Goal: Task Accomplishment & Management: Complete application form

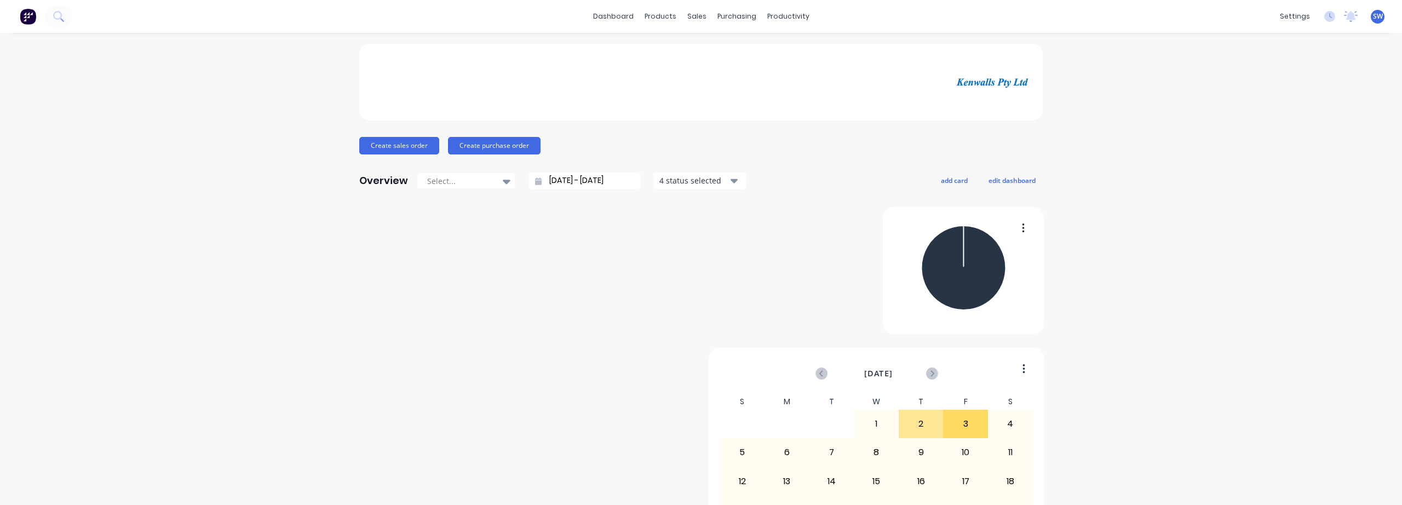
click at [1261, 280] on div "Create sales order Create purchase order Overview Select... [DATE] - [DATE] 4 s…" at bounding box center [701, 330] width 1402 height 572
click at [694, 11] on div "sales" at bounding box center [697, 16] width 30 height 16
click at [742, 55] on div "Sales Orders" at bounding box center [732, 53] width 45 height 10
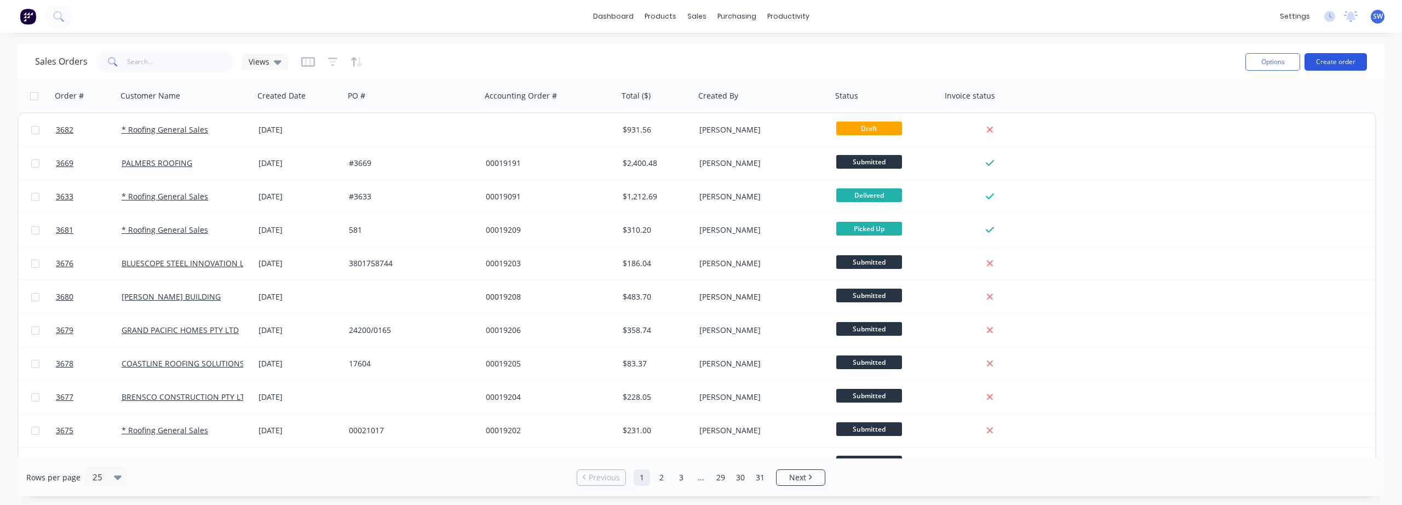
click at [1333, 64] on button "Create order" at bounding box center [1336, 62] width 62 height 18
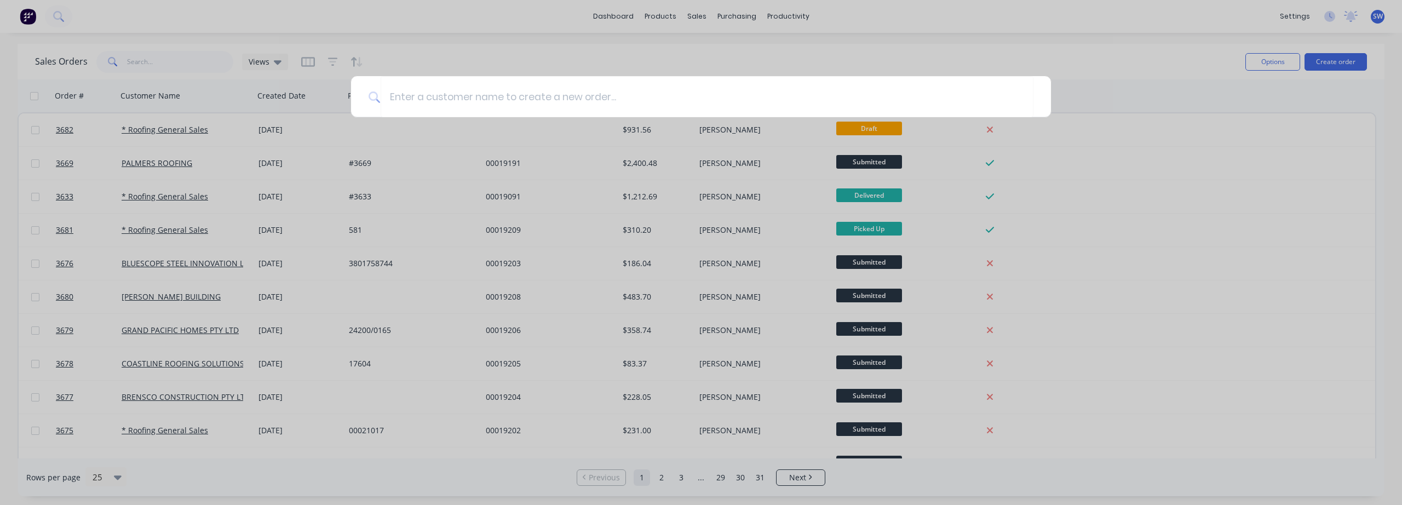
click at [1303, 108] on div at bounding box center [701, 252] width 1402 height 505
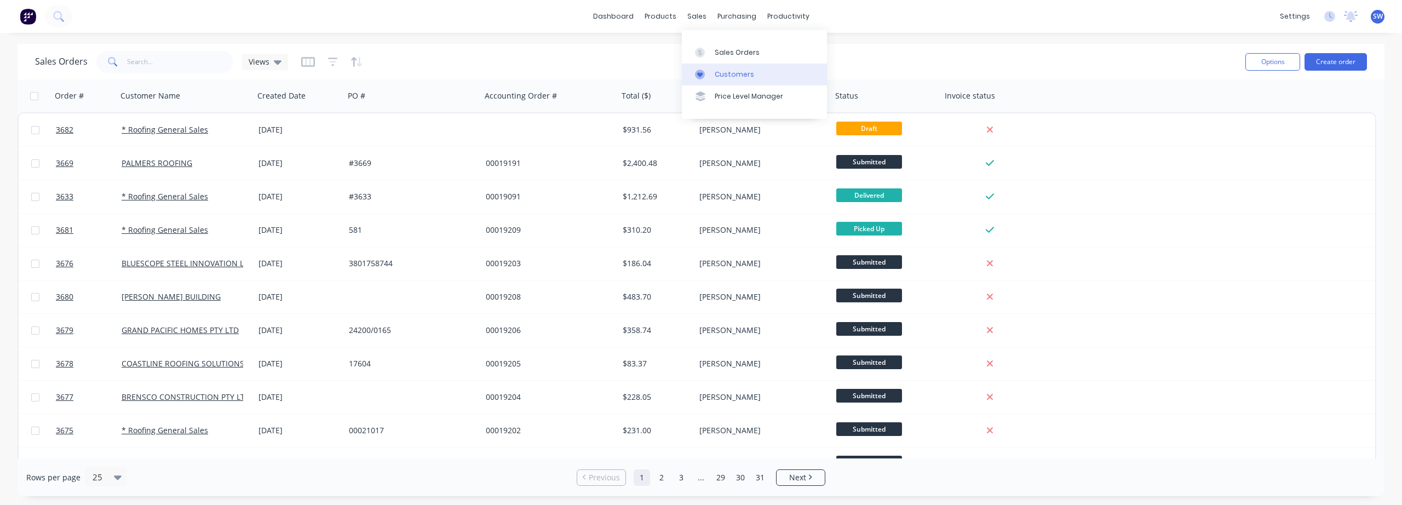
click at [701, 71] on icon at bounding box center [700, 75] width 10 height 10
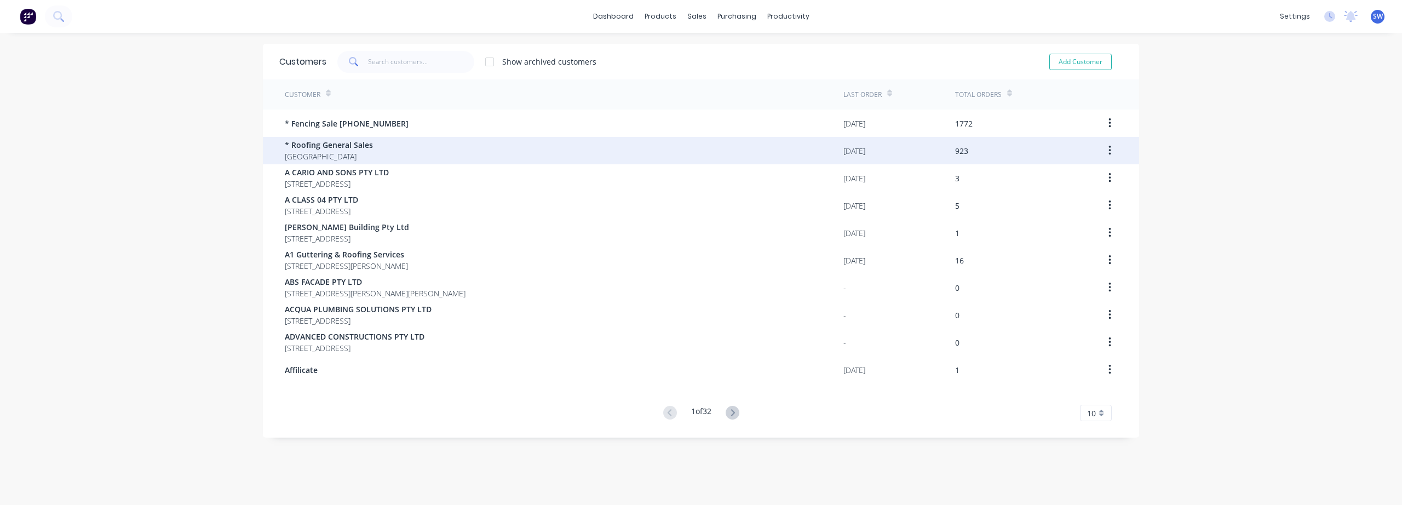
click at [356, 146] on span "* Roofing General Sales" at bounding box center [329, 145] width 88 height 12
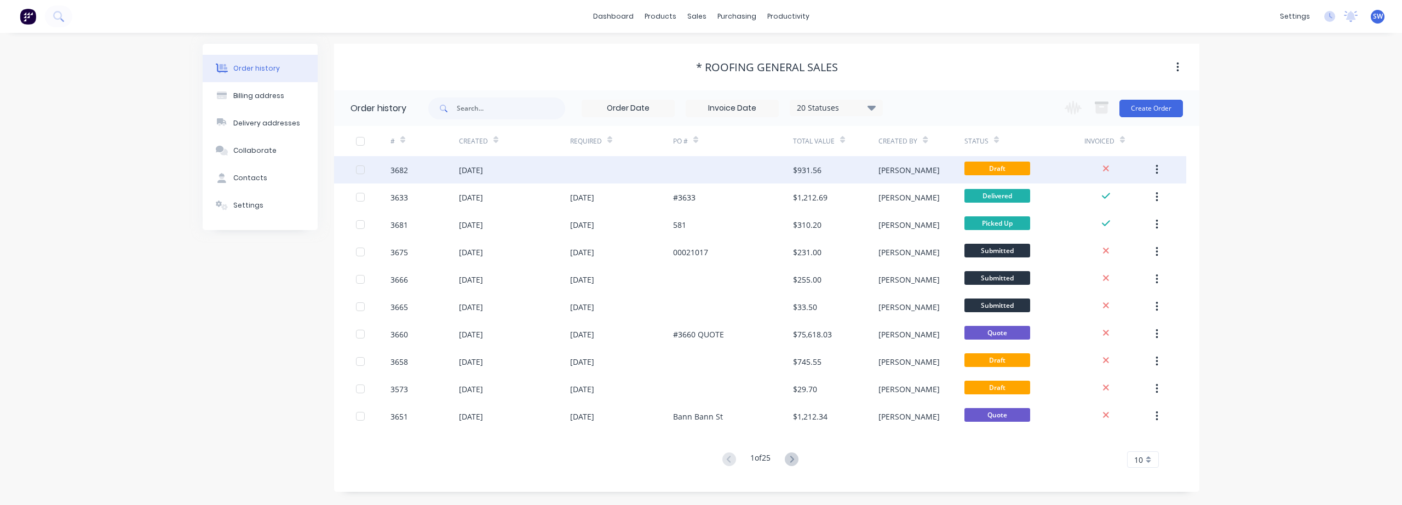
click at [682, 181] on div at bounding box center [733, 169] width 120 height 27
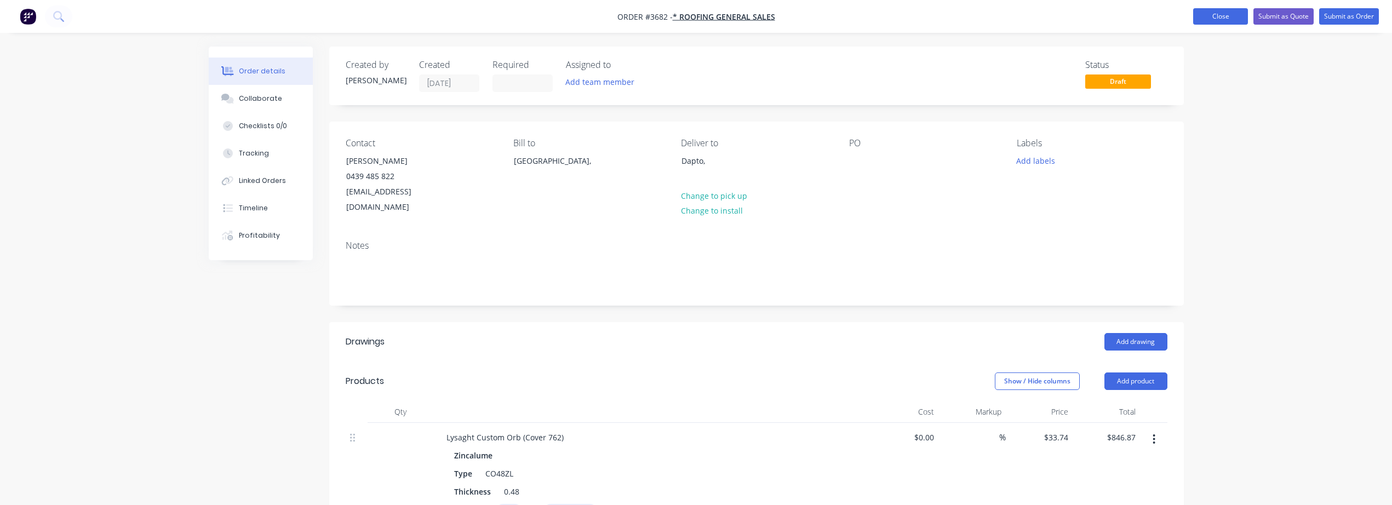
click at [1241, 20] on button "Close" at bounding box center [1220, 16] width 55 height 16
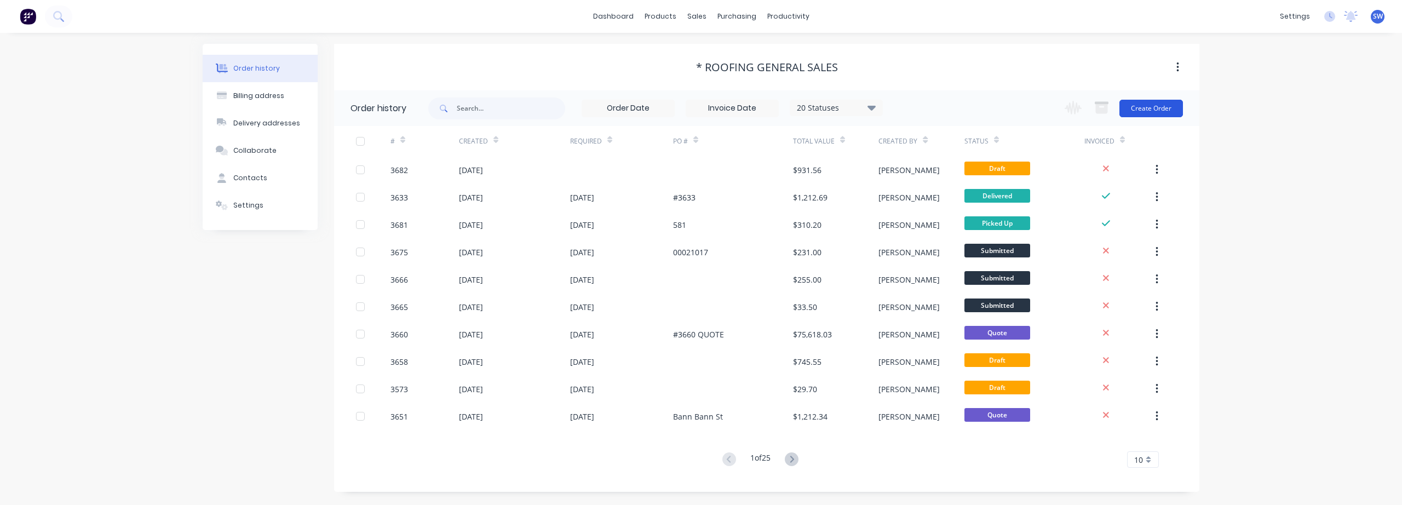
click at [1159, 110] on button "Create Order" at bounding box center [1152, 109] width 64 height 18
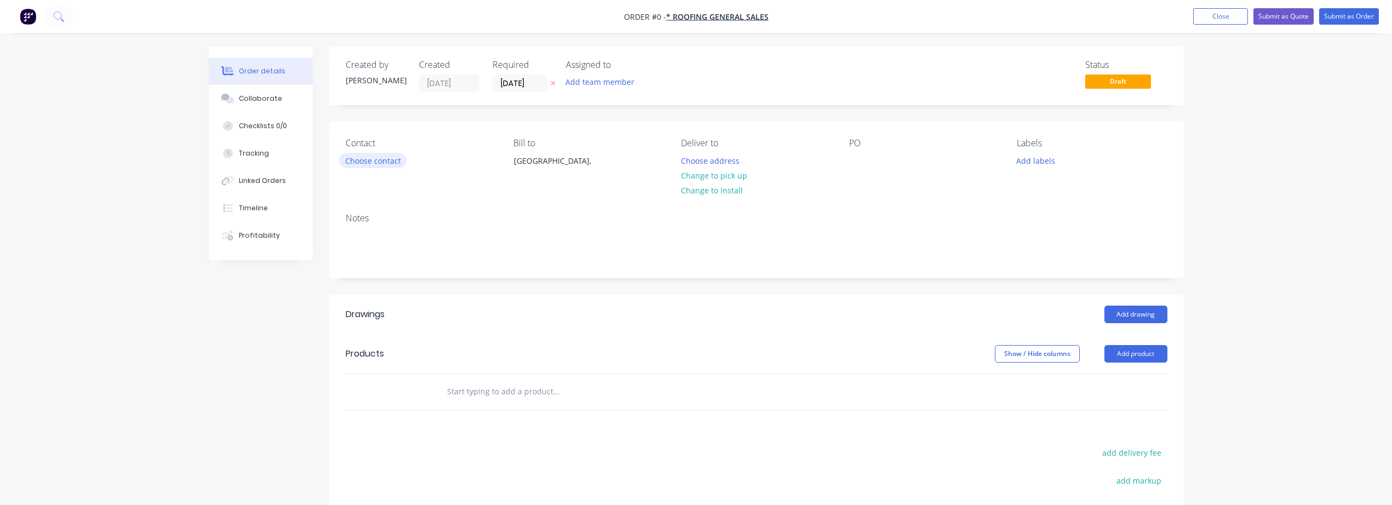
click at [385, 161] on button "Choose contact" at bounding box center [372, 160] width 67 height 15
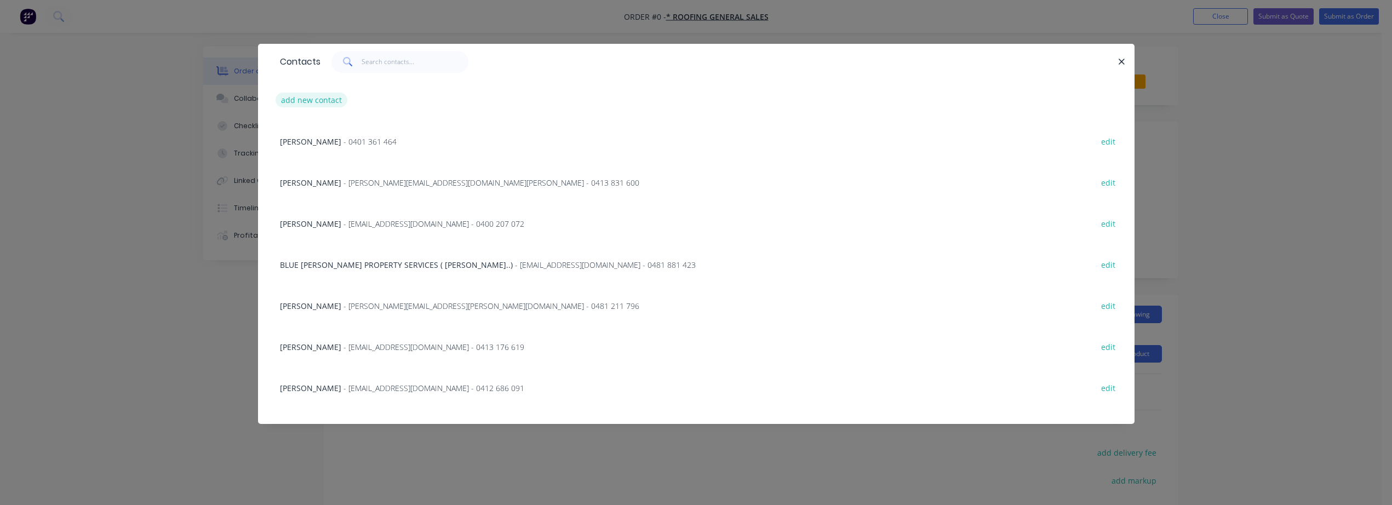
click at [328, 100] on button "add new contact" at bounding box center [312, 100] width 72 height 15
select select "AU"
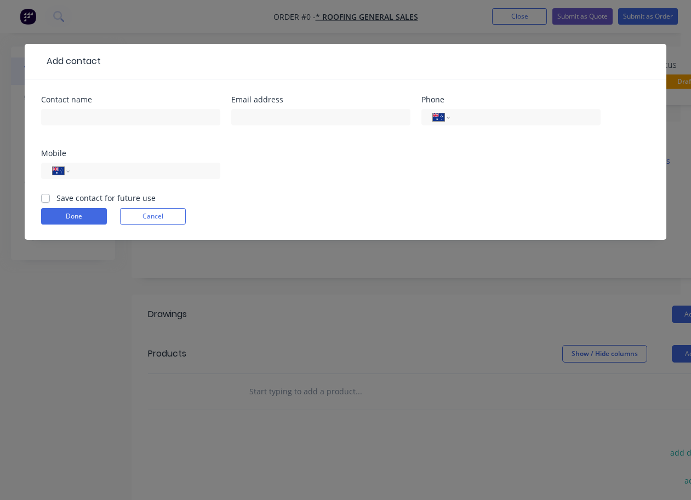
click at [459, 293] on div "Add contact Contact name Email address Phone International [GEOGRAPHIC_DATA] [G…" at bounding box center [345, 250] width 691 height 500
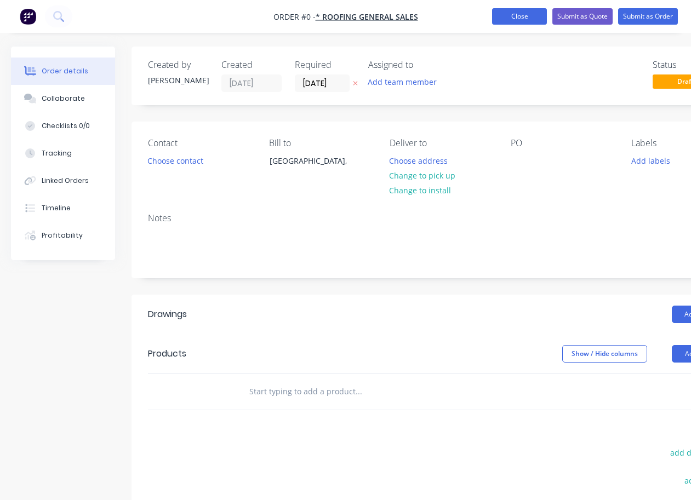
click at [528, 15] on button "Close" at bounding box center [519, 16] width 55 height 16
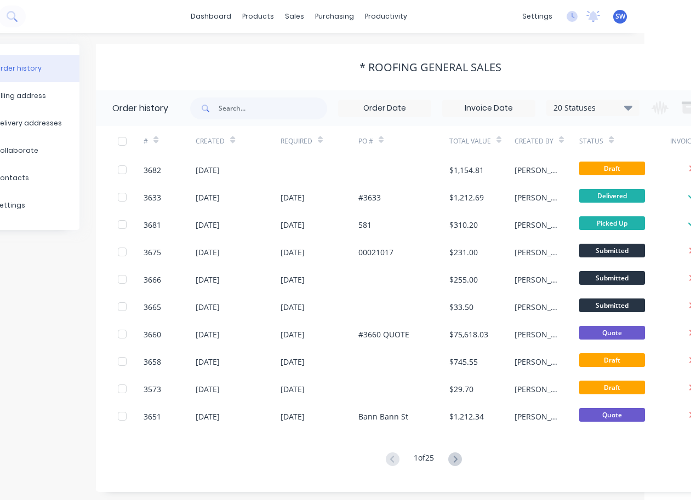
scroll to position [0, 65]
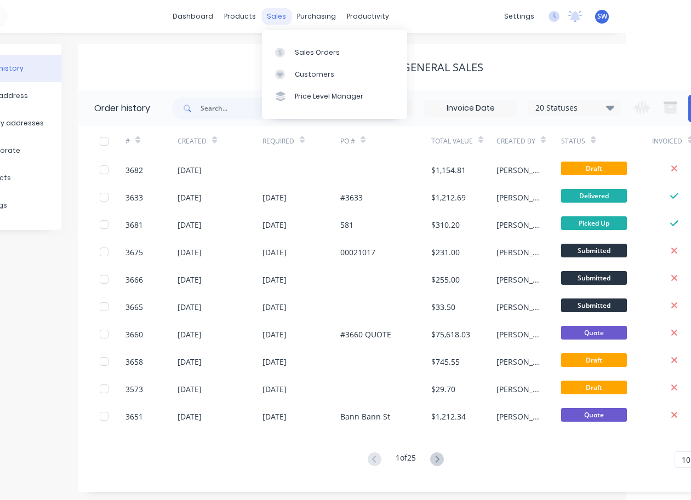
click at [276, 13] on div "sales" at bounding box center [276, 16] width 30 height 16
click at [311, 81] on link "Customers" at bounding box center [334, 75] width 145 height 22
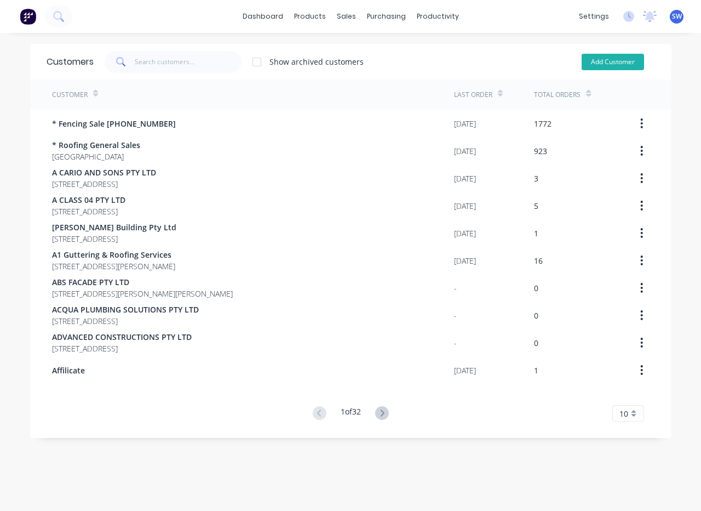
click at [608, 66] on button "Add Customer" at bounding box center [613, 62] width 62 height 16
select select "AU"
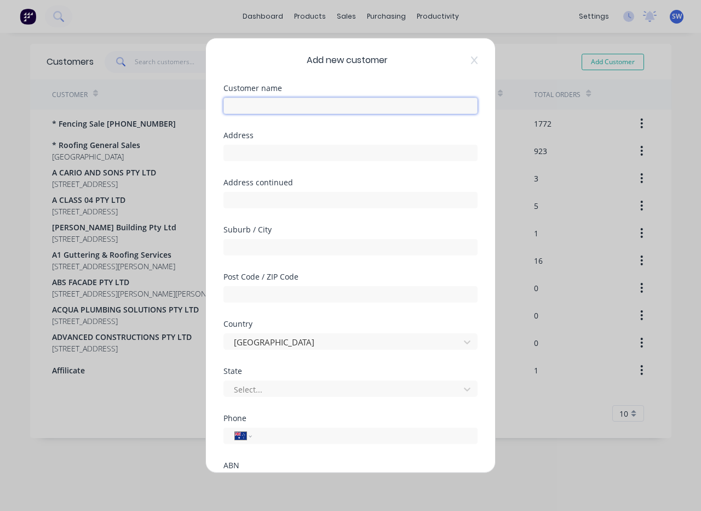
click at [277, 105] on input "text" at bounding box center [351, 106] width 254 height 16
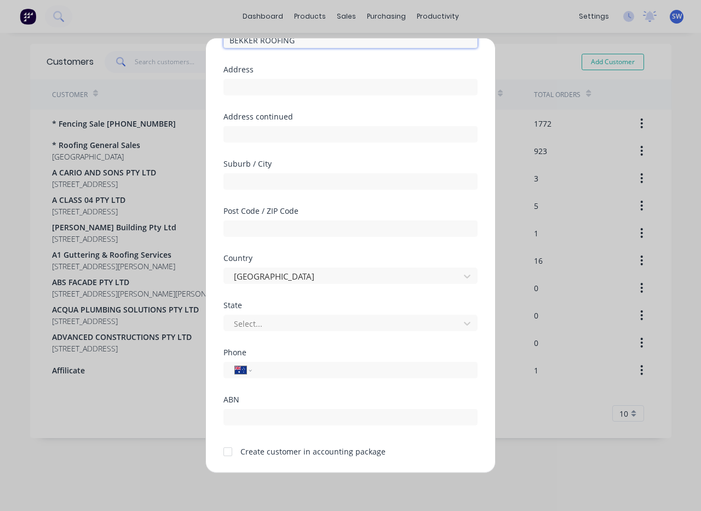
scroll to position [91, 0]
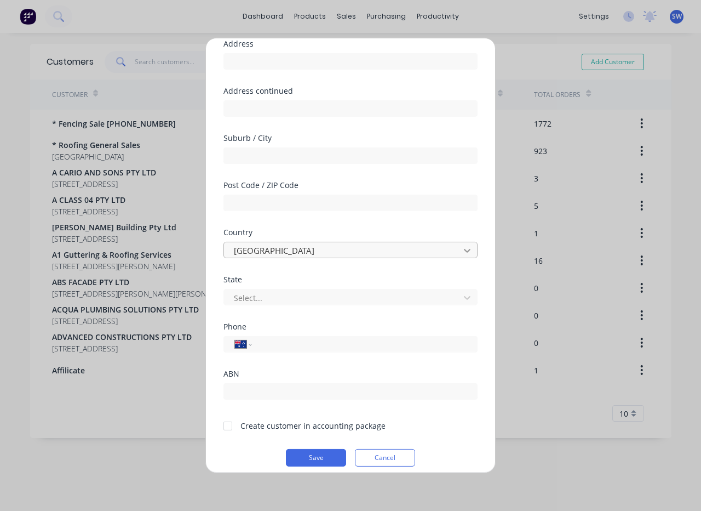
type input "BEKKER ROOFING"
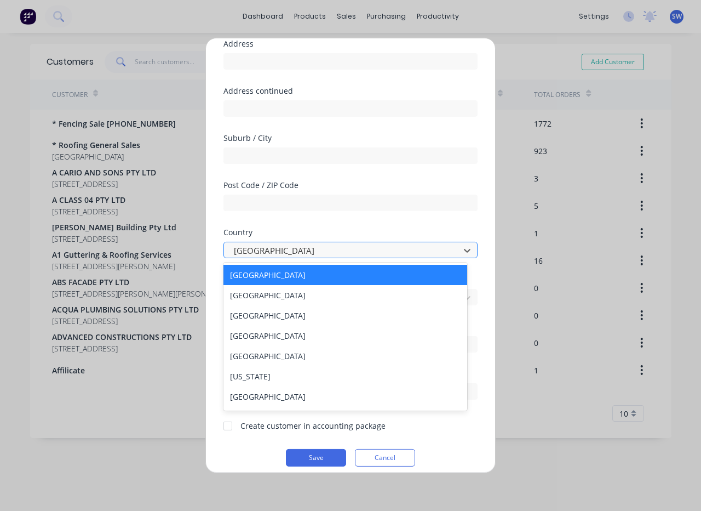
click at [455, 220] on div "Post Code / ZIP Code" at bounding box center [351, 204] width 254 height 47
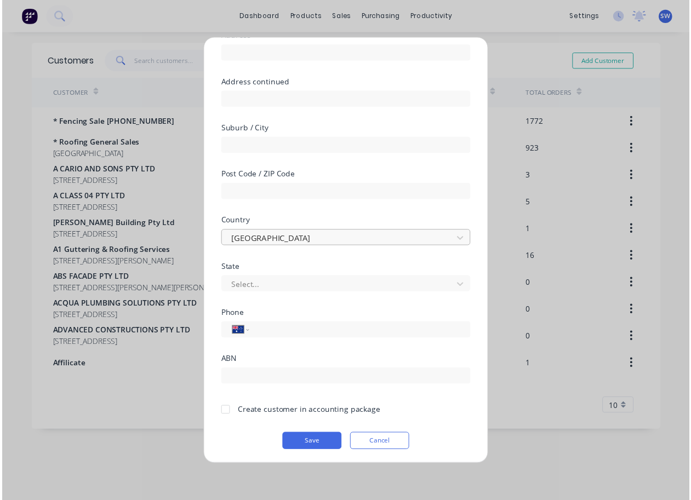
scroll to position [101, 0]
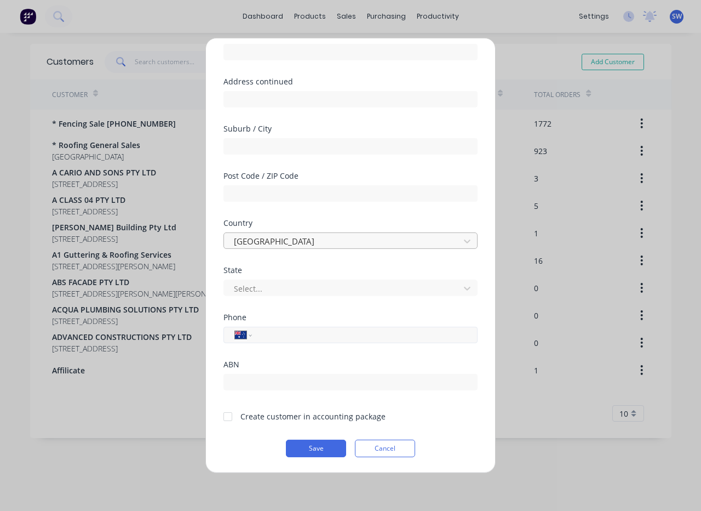
click at [377, 333] on input "tel" at bounding box center [363, 334] width 207 height 13
type input "0421 414 779"
click at [557, 477] on div "Add new customer Customer name BEKKER ROOFING Address Address continued Suburb …" at bounding box center [350, 255] width 701 height 511
click at [225, 420] on div at bounding box center [228, 416] width 22 height 22
click at [301, 442] on button "Save" at bounding box center [316, 448] width 60 height 18
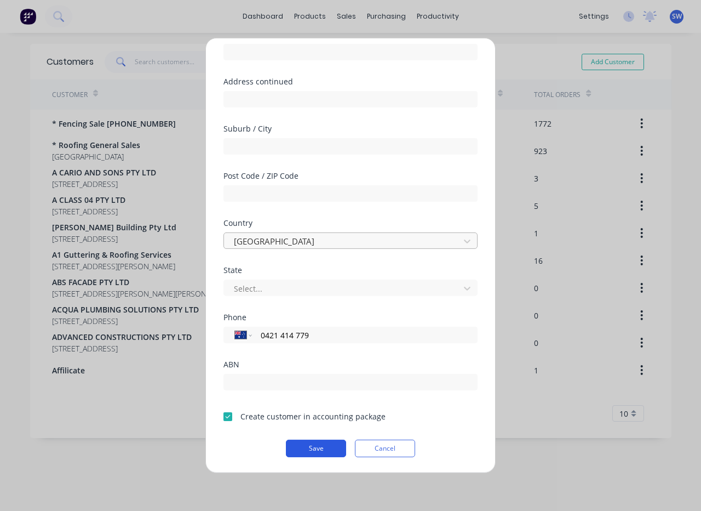
click at [309, 449] on button "Save" at bounding box center [316, 448] width 60 height 18
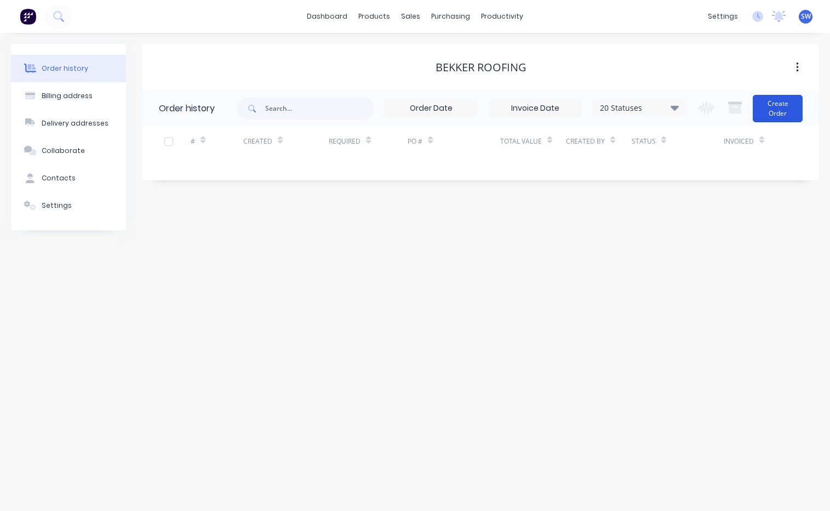
click at [789, 100] on button "Create Order" at bounding box center [778, 108] width 50 height 27
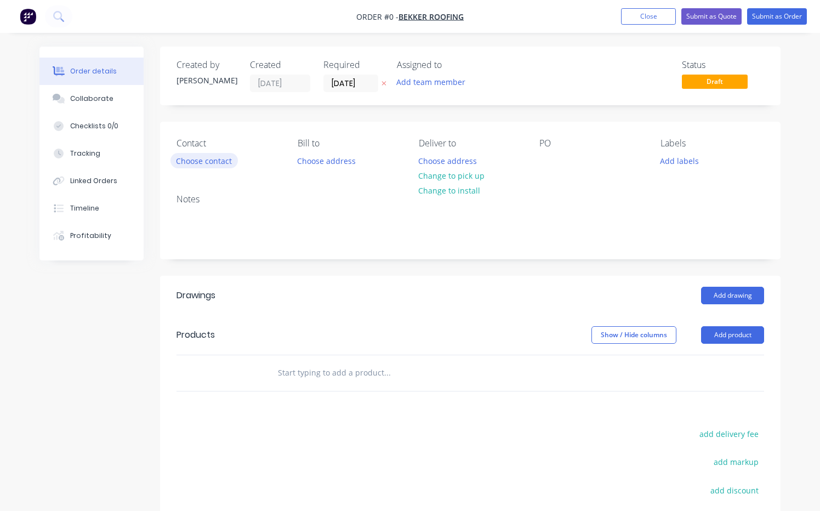
click at [217, 161] on button "Choose contact" at bounding box center [203, 160] width 67 height 15
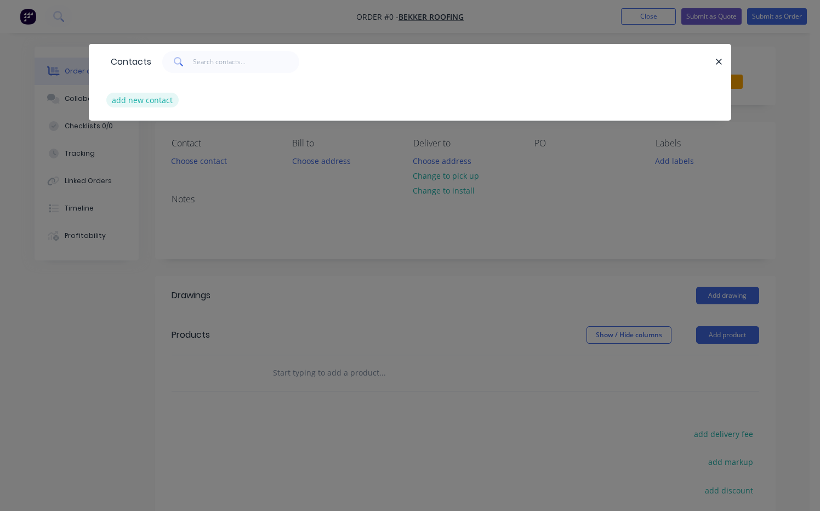
click at [130, 100] on button "add new contact" at bounding box center [142, 100] width 72 height 15
select select "AU"
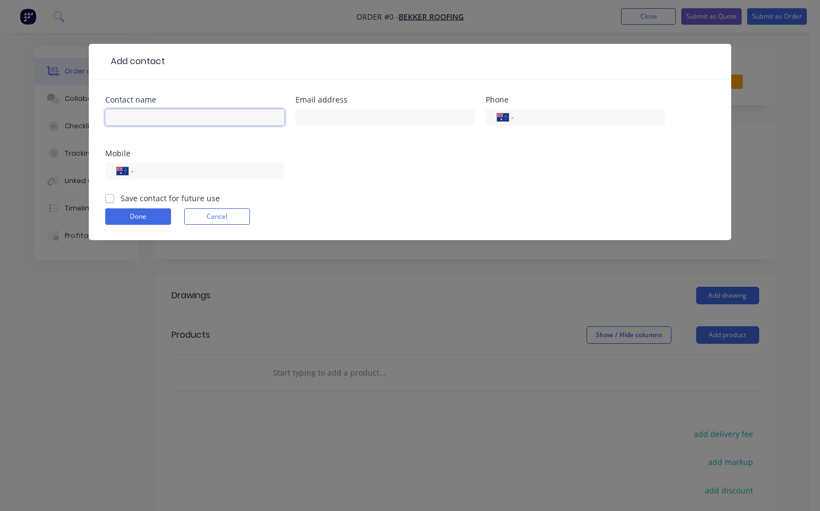
click at [163, 113] on input "text" at bounding box center [194, 117] width 179 height 16
type input "J"
type input "j"
type input "JP"
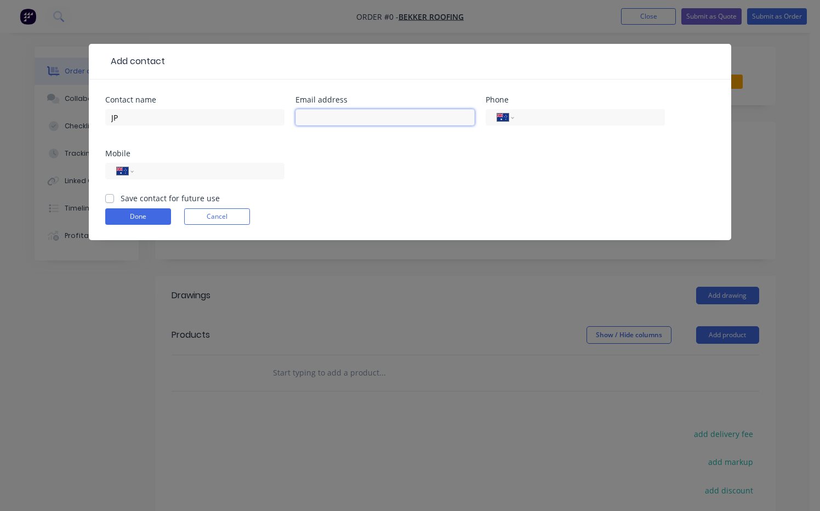
click at [380, 120] on input "text" at bounding box center [384, 117] width 179 height 16
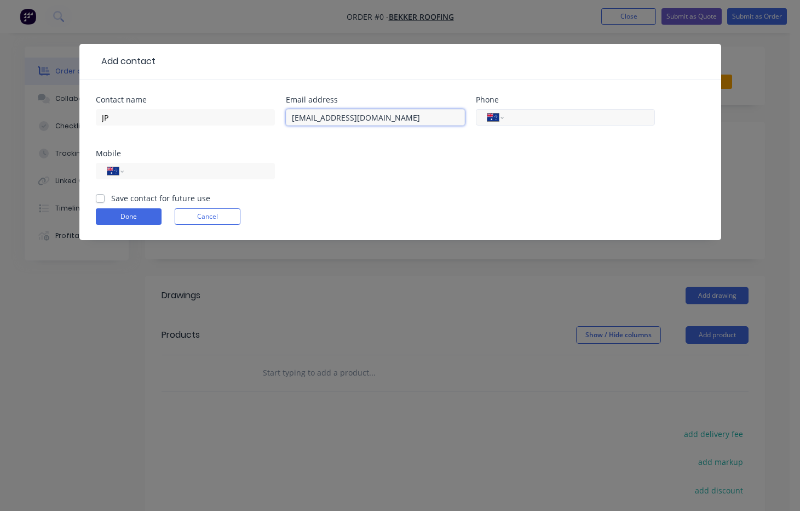
type input "[EMAIL_ADDRESS][DOMAIN_NAME]"
click at [562, 120] on input "tel" at bounding box center [577, 117] width 131 height 13
type input "0421 414 779"
drag, startPoint x: 575, startPoint y: 121, endPoint x: 455, endPoint y: 119, distance: 120.5
click at [455, 119] on div "Contact name JP Email address [EMAIL_ADDRESS][DOMAIN_NAME] Phone International …" at bounding box center [400, 144] width 609 height 96
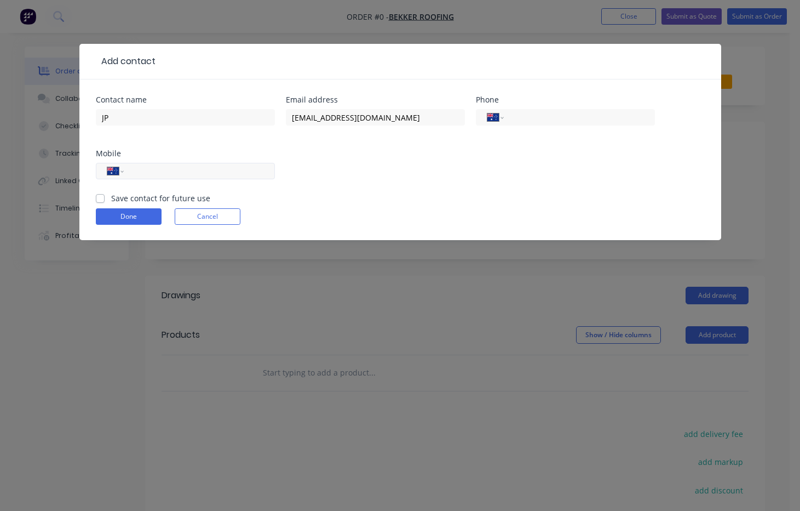
click at [159, 165] on input "tel" at bounding box center [196, 171] width 131 height 13
type input "0421 414 779"
click at [111, 198] on label "Save contact for future use" at bounding box center [160, 198] width 99 height 12
click at [97, 198] on input "Save contact for future use" at bounding box center [100, 197] width 9 height 10
checkbox input "true"
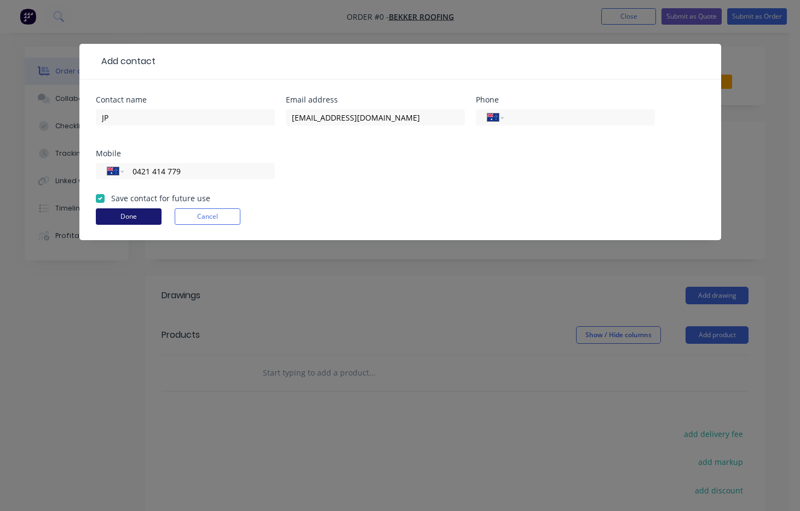
click at [127, 216] on button "Done" at bounding box center [129, 216] width 66 height 16
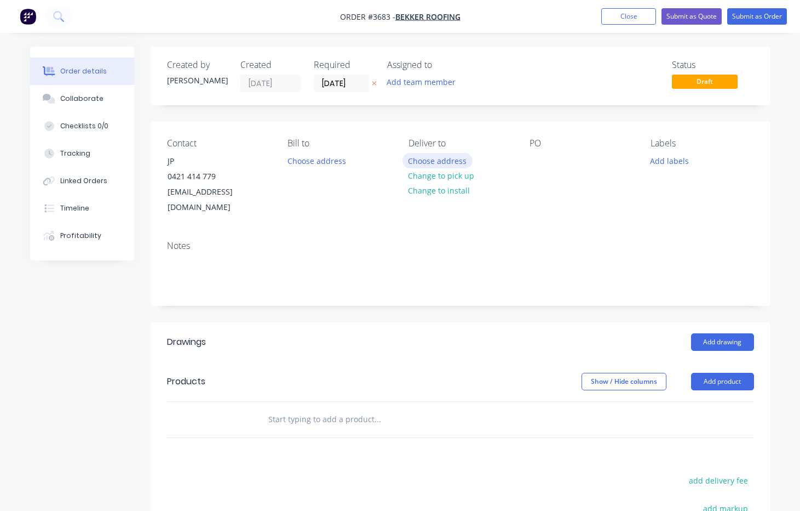
click at [432, 161] on button "Choose address" at bounding box center [438, 160] width 70 height 15
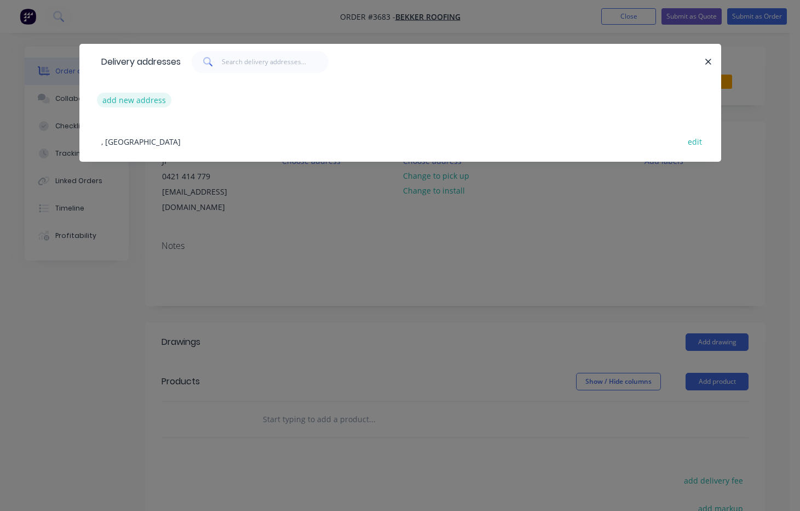
click at [132, 99] on button "add new address" at bounding box center [134, 100] width 75 height 15
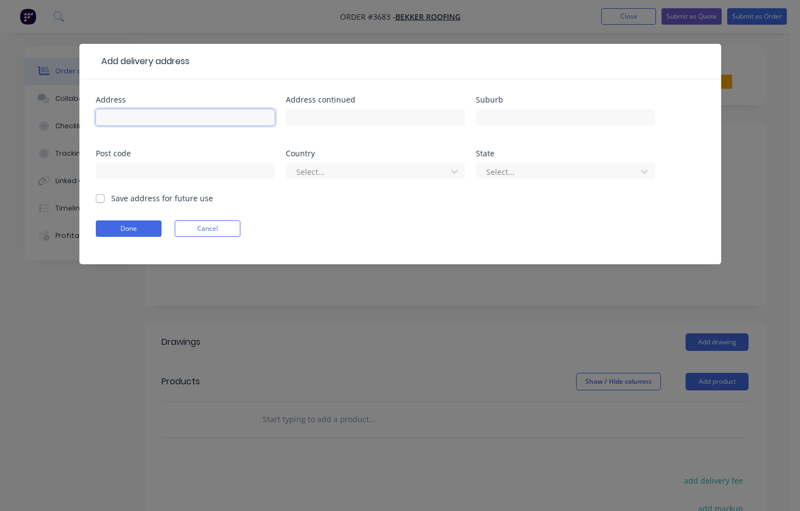
click at [176, 117] on input "text" at bounding box center [185, 117] width 179 height 16
type input "[STREET_ADDRESS]"
type input "[GEOGRAPHIC_DATA]"
click at [124, 229] on button "Done" at bounding box center [129, 228] width 66 height 16
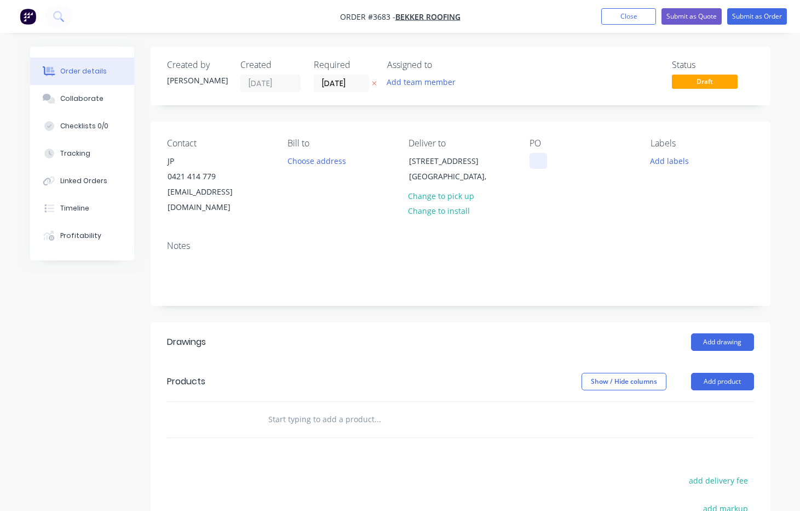
click at [542, 163] on div at bounding box center [539, 161] width 18 height 16
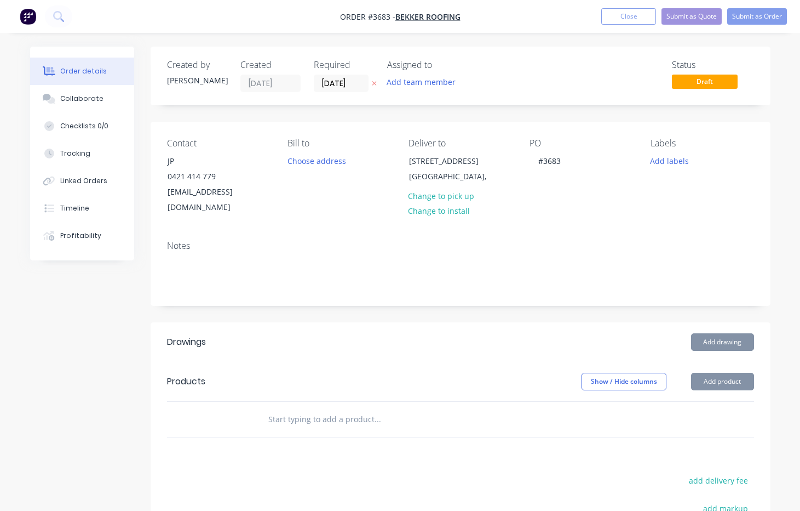
click at [600, 241] on div "Notes" at bounding box center [460, 246] width 587 height 10
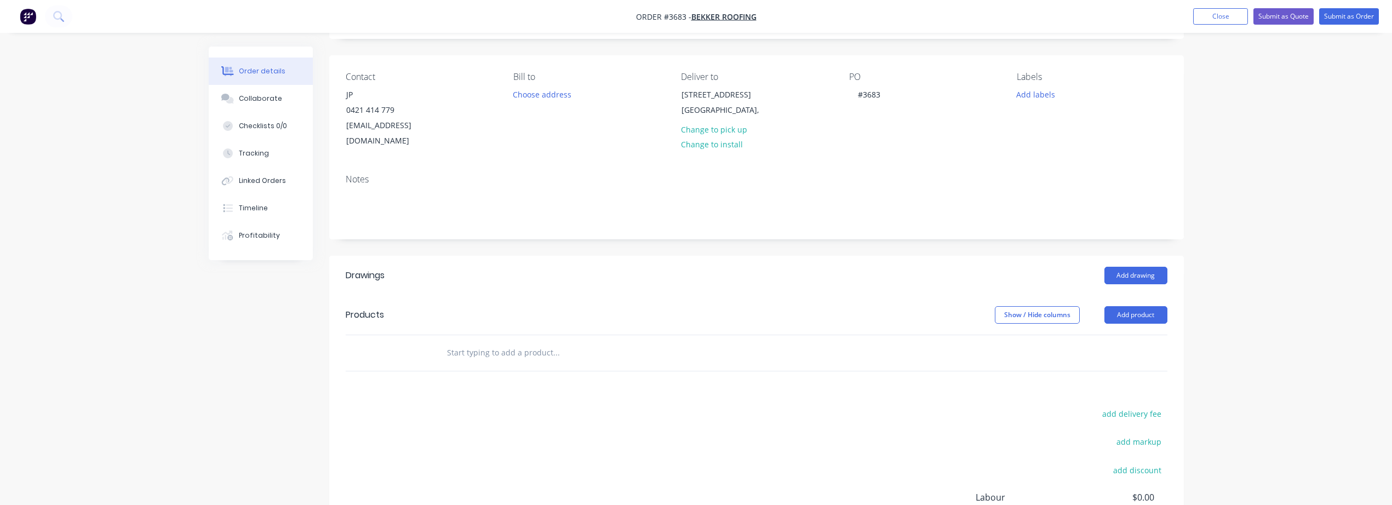
scroll to position [91, 0]
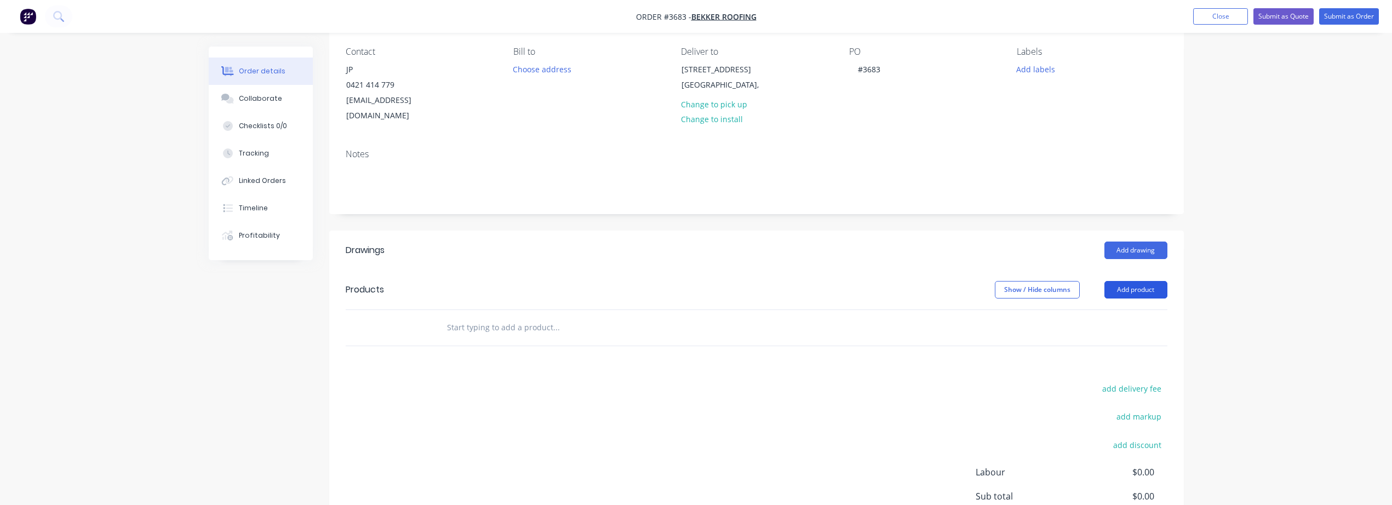
click at [1137, 281] on button "Add product" at bounding box center [1135, 290] width 63 height 18
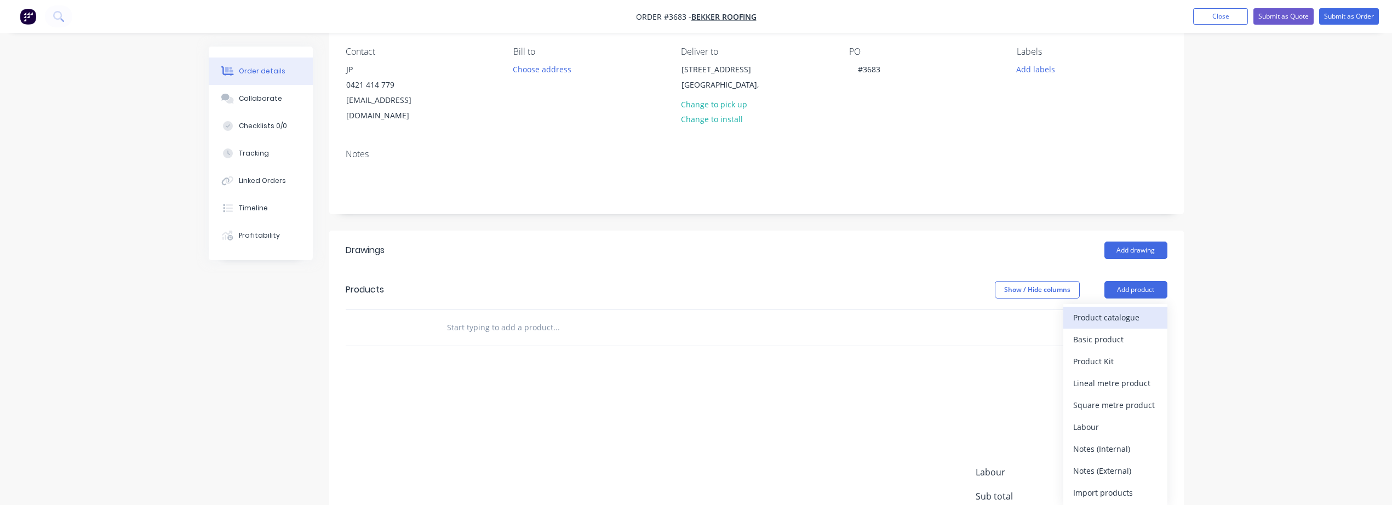
click at [1095, 310] on div "Product catalogue" at bounding box center [1115, 318] width 84 height 16
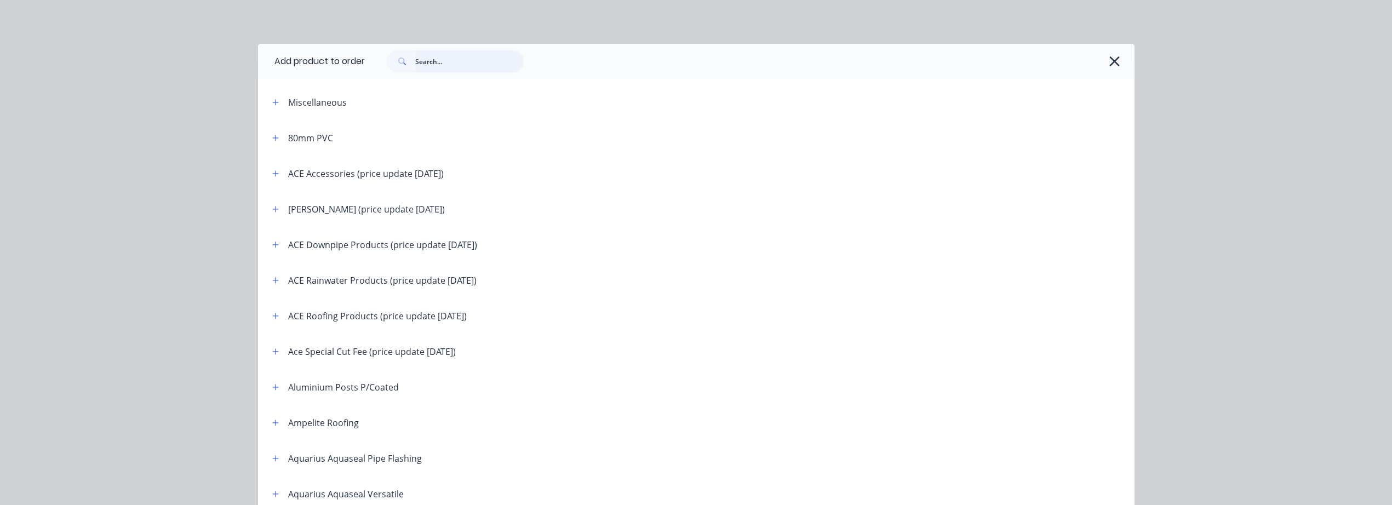
click at [430, 58] on input "text" at bounding box center [469, 61] width 108 height 22
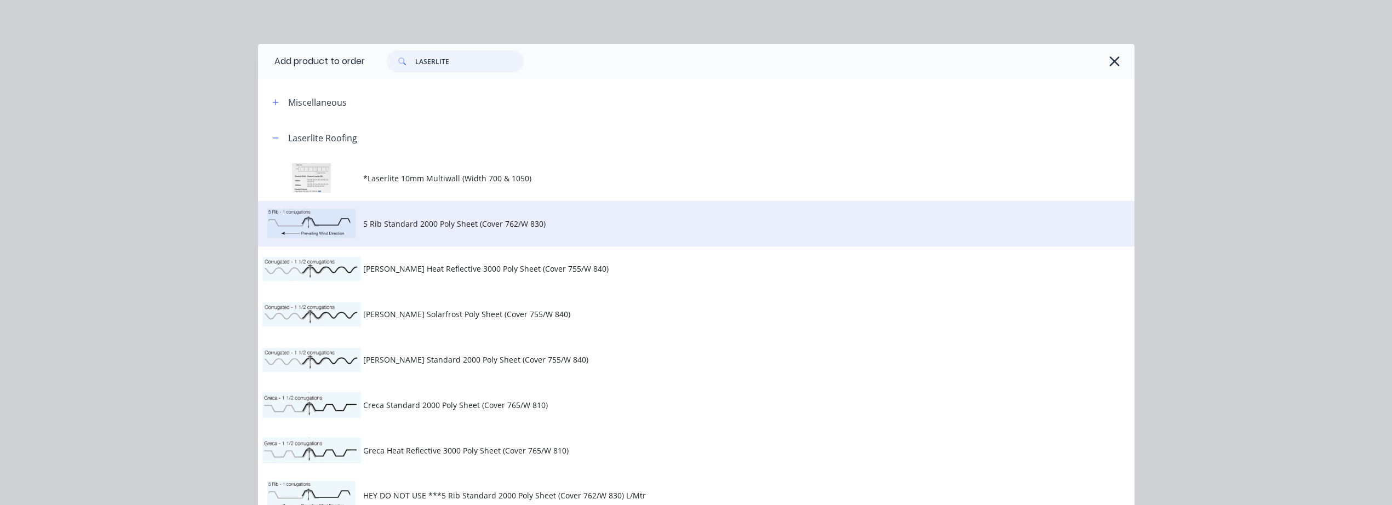
type input "LASERLITE"
click at [577, 230] on td "5 Rib Standard 2000 Poly Sheet (Cover 762/W 830)" at bounding box center [748, 223] width 771 height 45
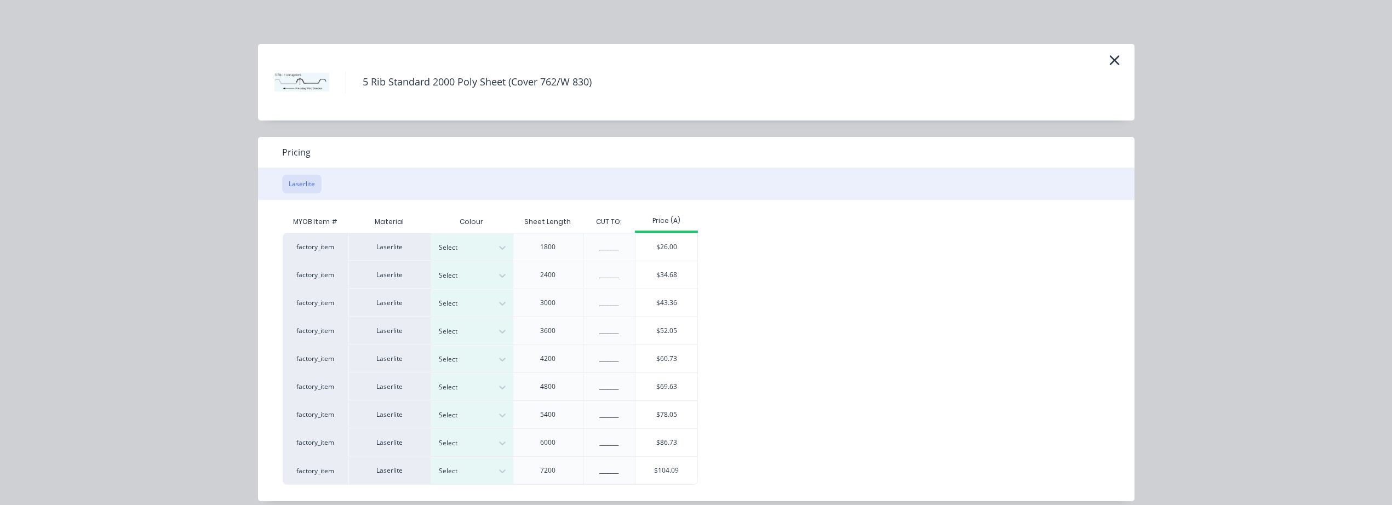
scroll to position [12, 0]
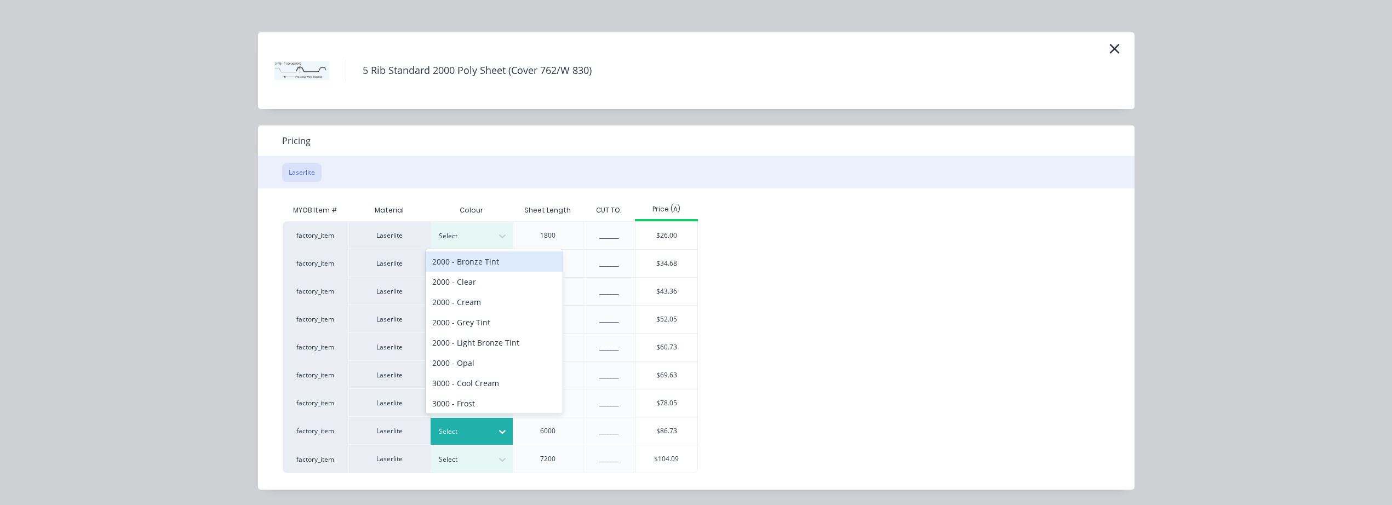
click at [478, 435] on div at bounding box center [463, 432] width 49 height 12
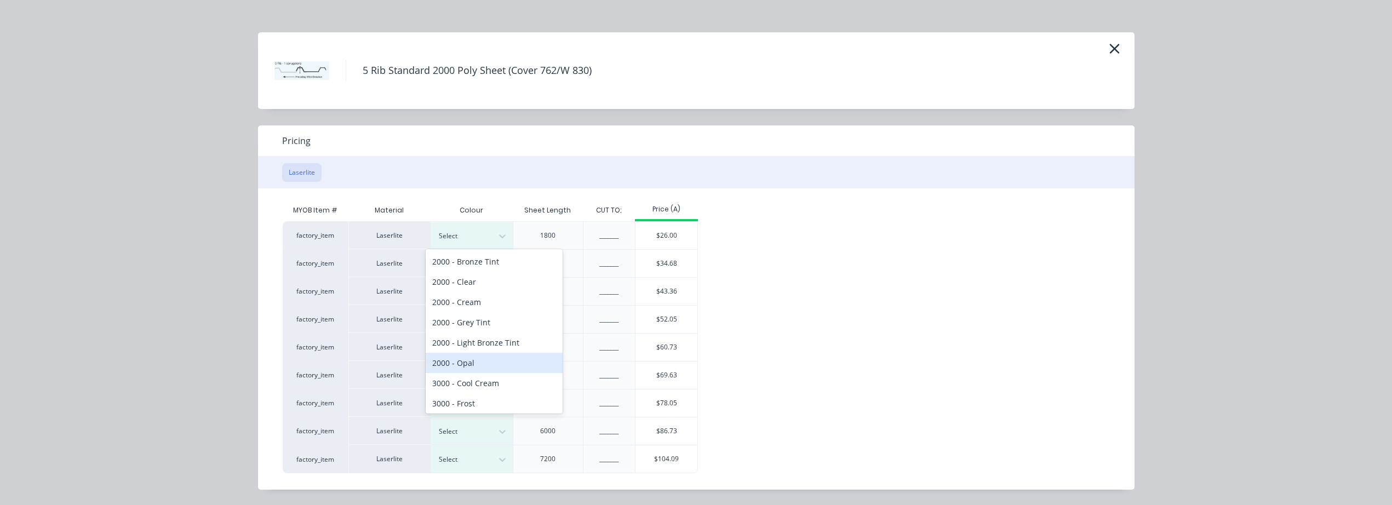
scroll to position [7, 0]
click at [496, 360] on div "2000 - Opal" at bounding box center [494, 356] width 137 height 20
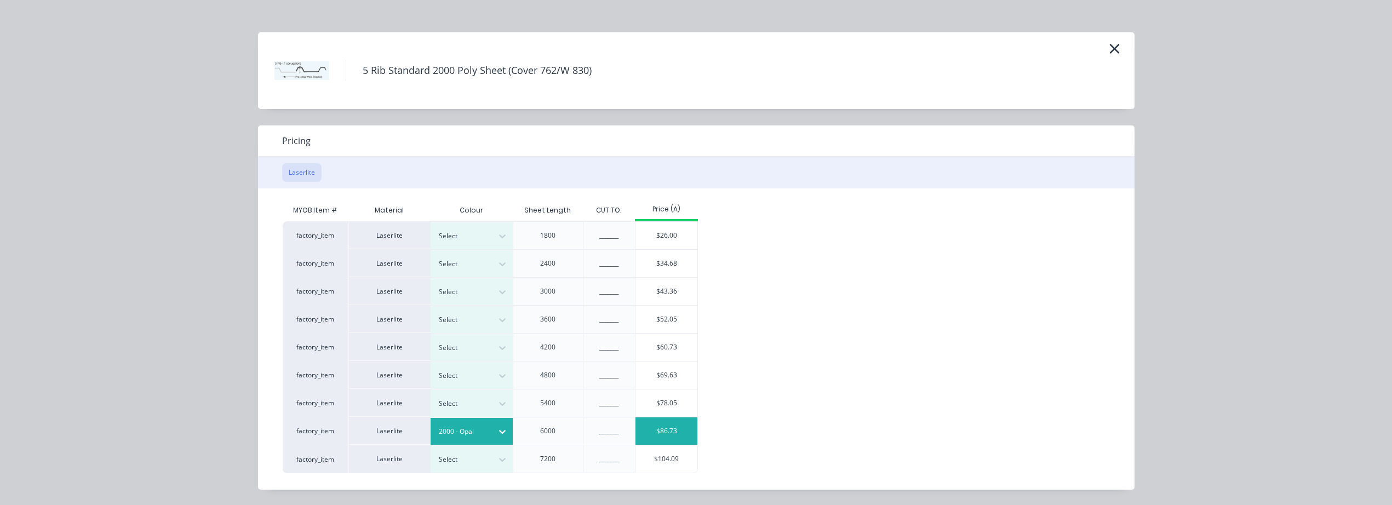
click at [666, 428] on div "$86.73" at bounding box center [666, 430] width 62 height 27
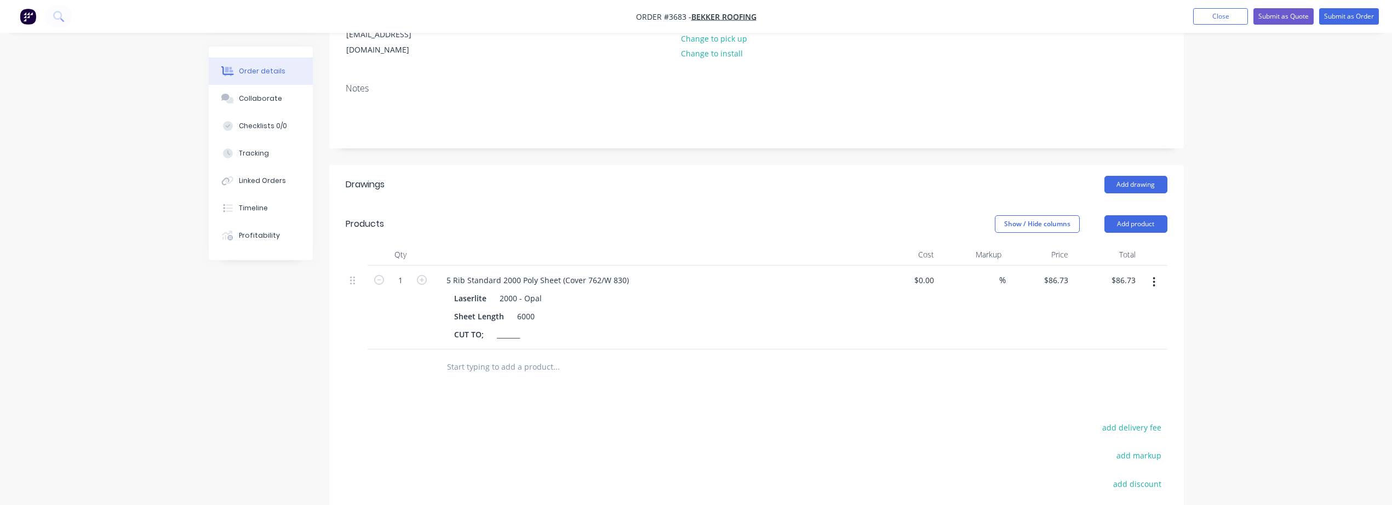
scroll to position [182, 0]
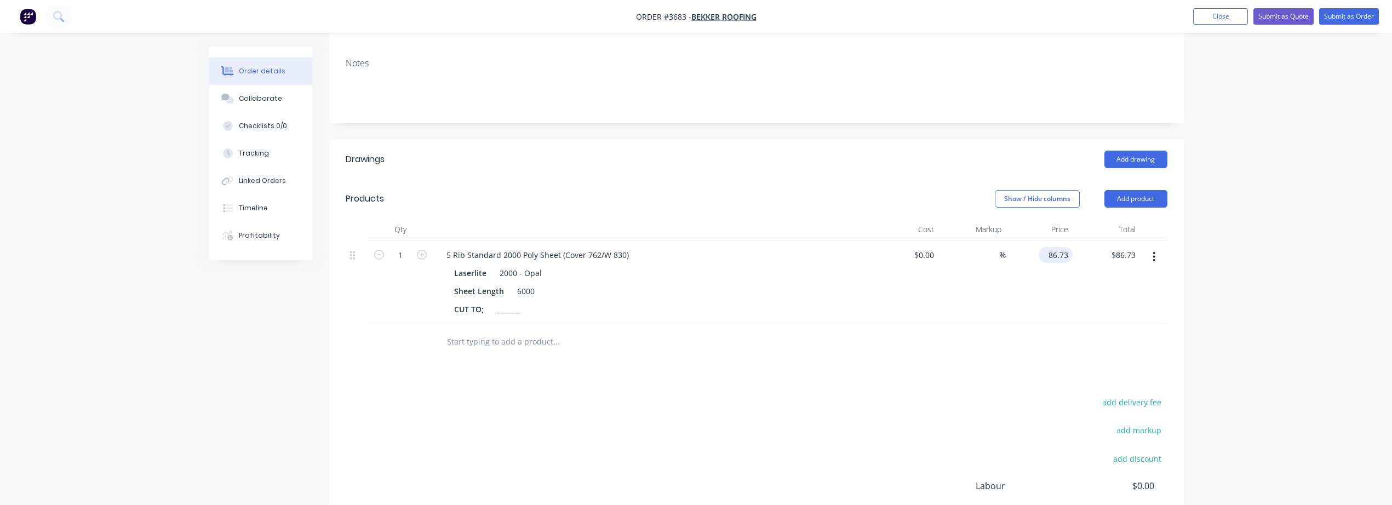
click at [1056, 247] on input "86.73" at bounding box center [1058, 255] width 30 height 16
type input "79.09"
type input "86.73"
type input "$79.09"
type input "79.09"
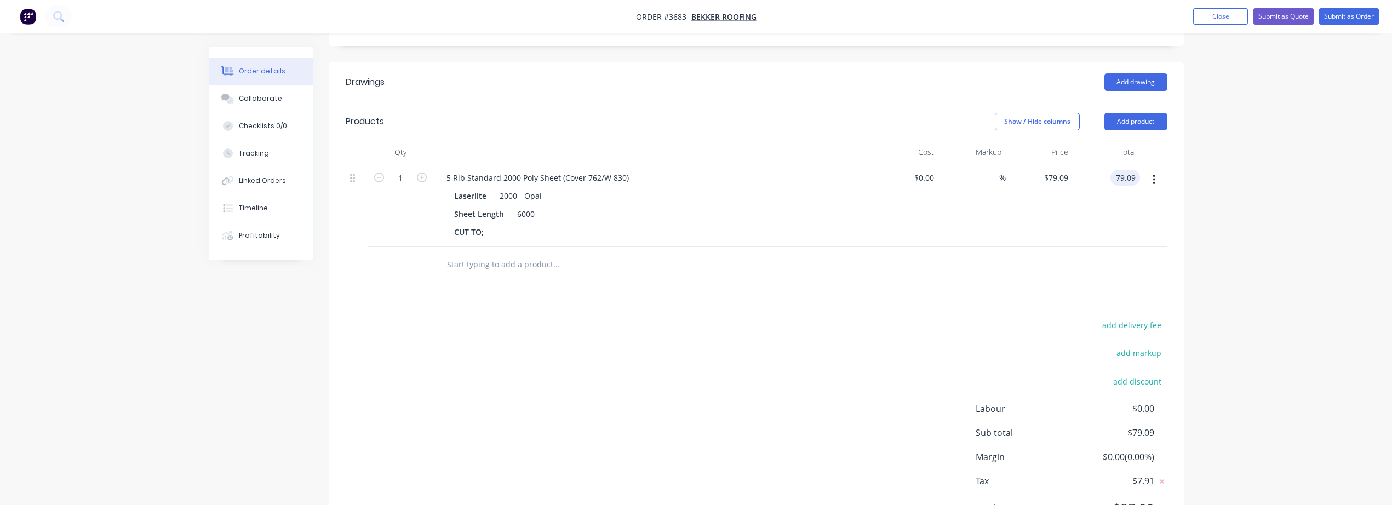
scroll to position [301, 0]
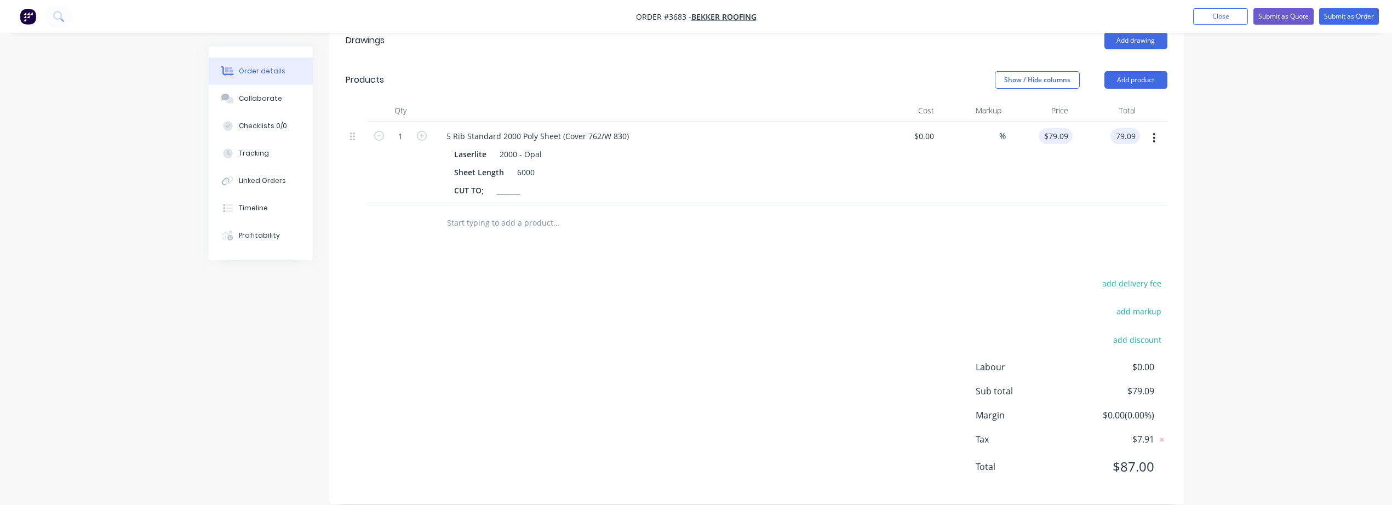
type input "79.09"
type input "$79.09"
click at [1052, 128] on input "79.09" at bounding box center [1058, 136] width 30 height 16
type input "$76.09"
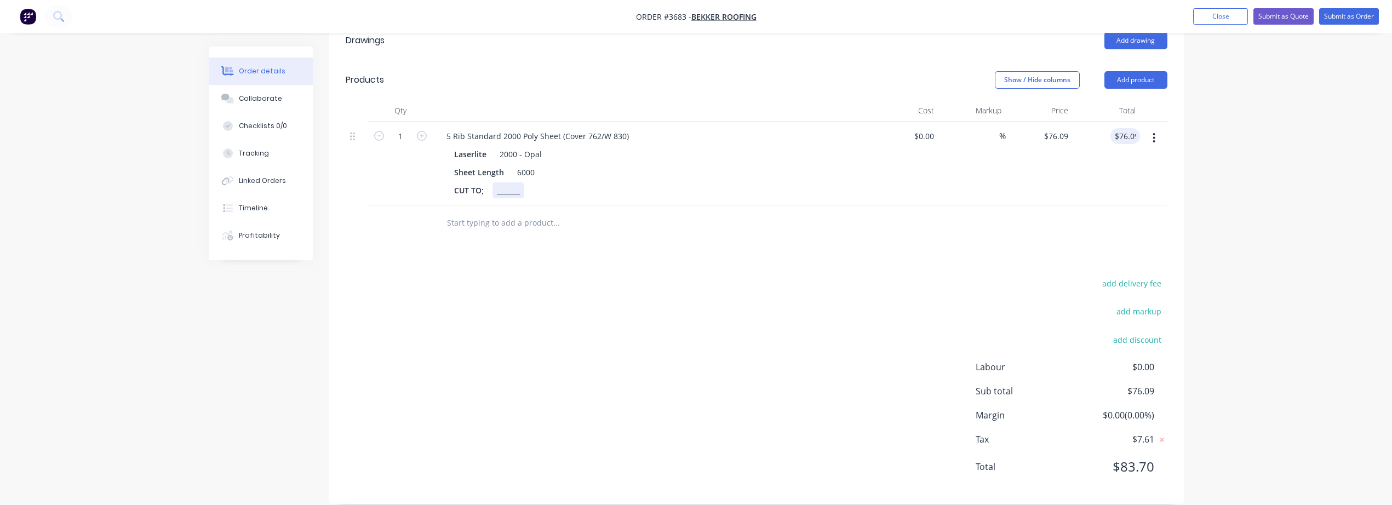
click at [523, 182] on div "_______" at bounding box center [509, 190] width 32 height 16
click at [513, 182] on div "_______" at bounding box center [509, 190] width 32 height 16
click at [408, 128] on input "1" at bounding box center [400, 136] width 28 height 16
type input "13"
type input "$989.17"
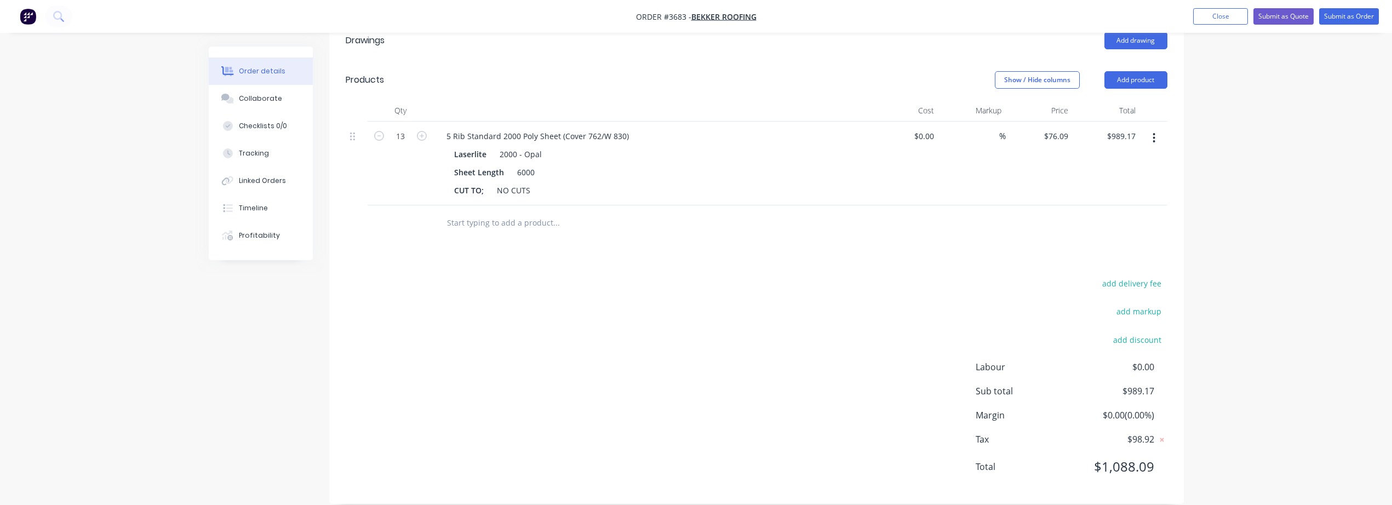
click at [490, 212] on input "text" at bounding box center [555, 223] width 219 height 22
click at [532, 212] on input "ONE SHOT 65mm TIMBEER FIX" at bounding box center [555, 223] width 219 height 22
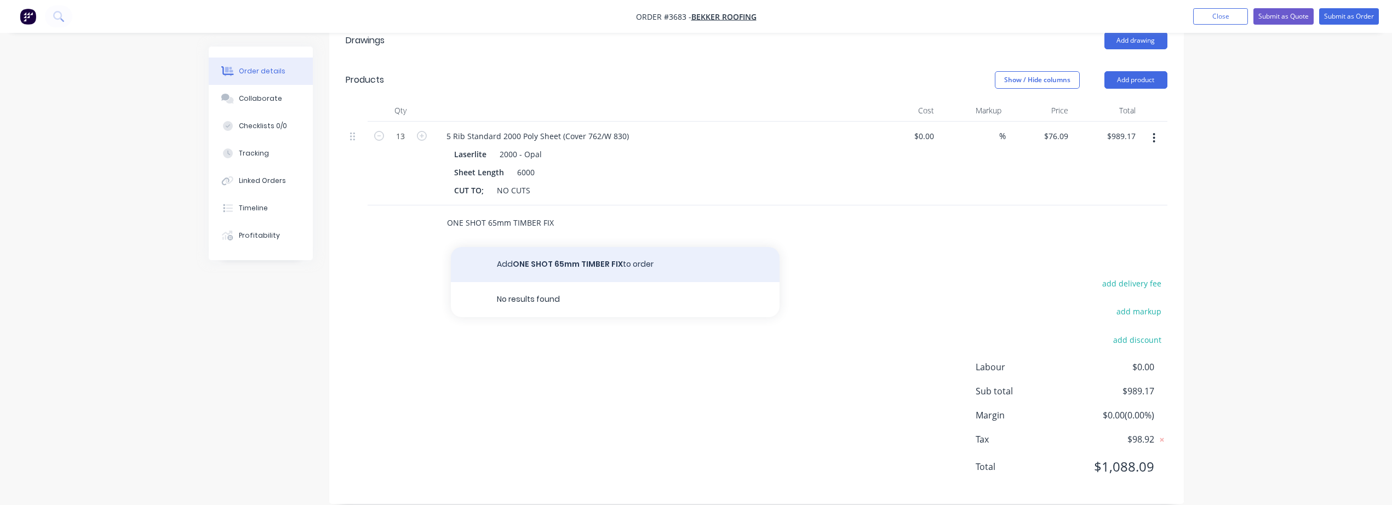
type input "ONE SHOT 65mm TIMBER FIX"
click at [559, 247] on button "Add ONE SHOT 65mm TIMBER FIX to order" at bounding box center [615, 264] width 329 height 35
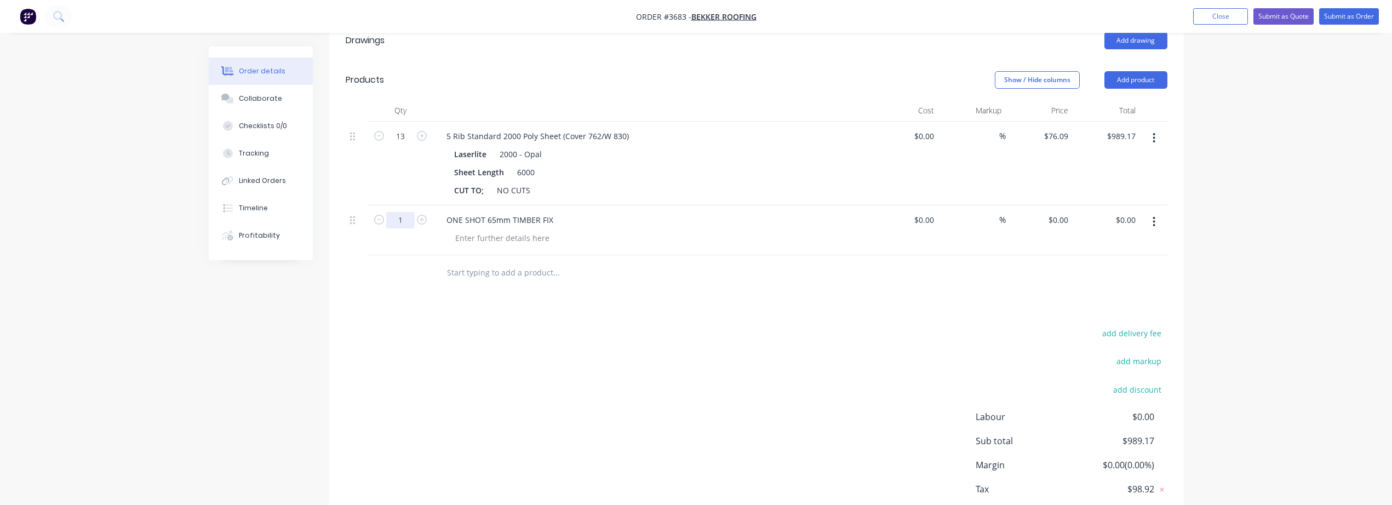
click at [410, 212] on input "1" at bounding box center [400, 220] width 28 height 16
type input "420"
click at [1127, 205] on div "$0.00 $0.00" at bounding box center [1106, 230] width 67 height 50
type input "0.00"
click at [1130, 212] on input "0.00" at bounding box center [1127, 220] width 25 height 16
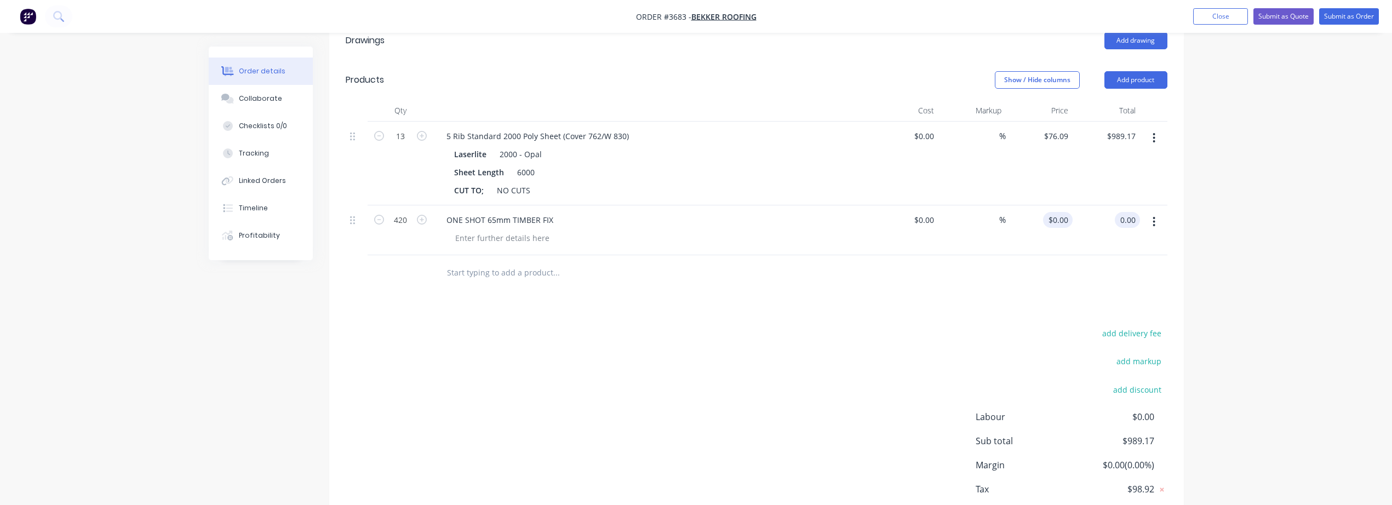
type input "0"
type input "$0.00"
click at [1061, 212] on input "0" at bounding box center [1059, 220] width 25 height 16
type input ".42"
type input "0.00"
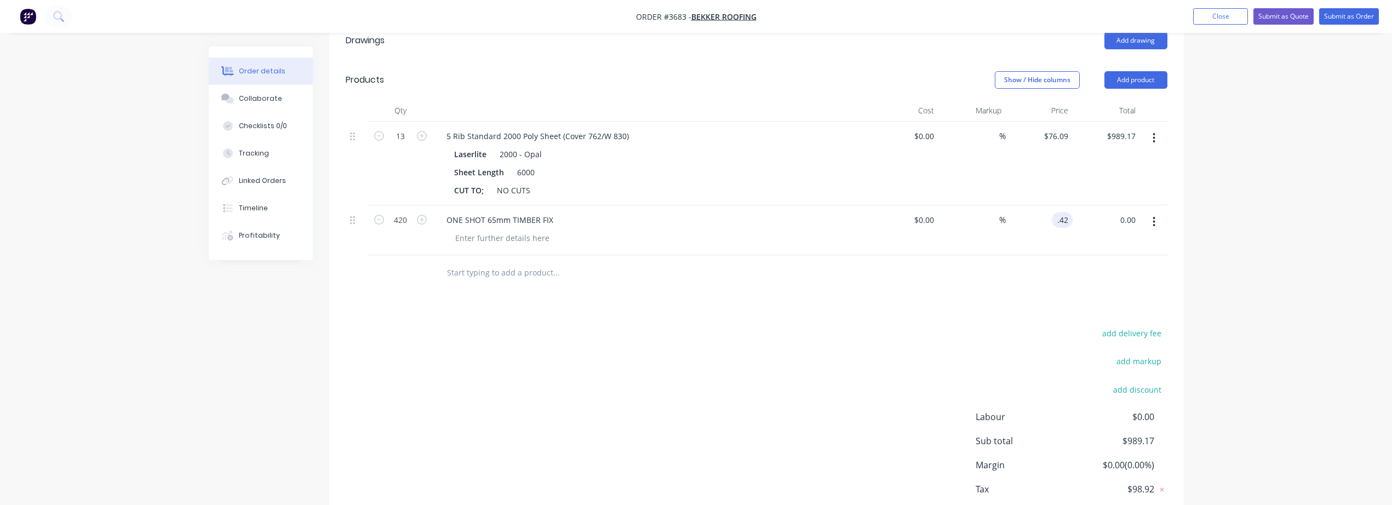
type input "$0.42"
type input "$176.40"
click at [1013, 279] on div "Drawings Add drawing Products Show / Hide columns Add product Qty Cost Markup P…" at bounding box center [756, 287] width 855 height 533
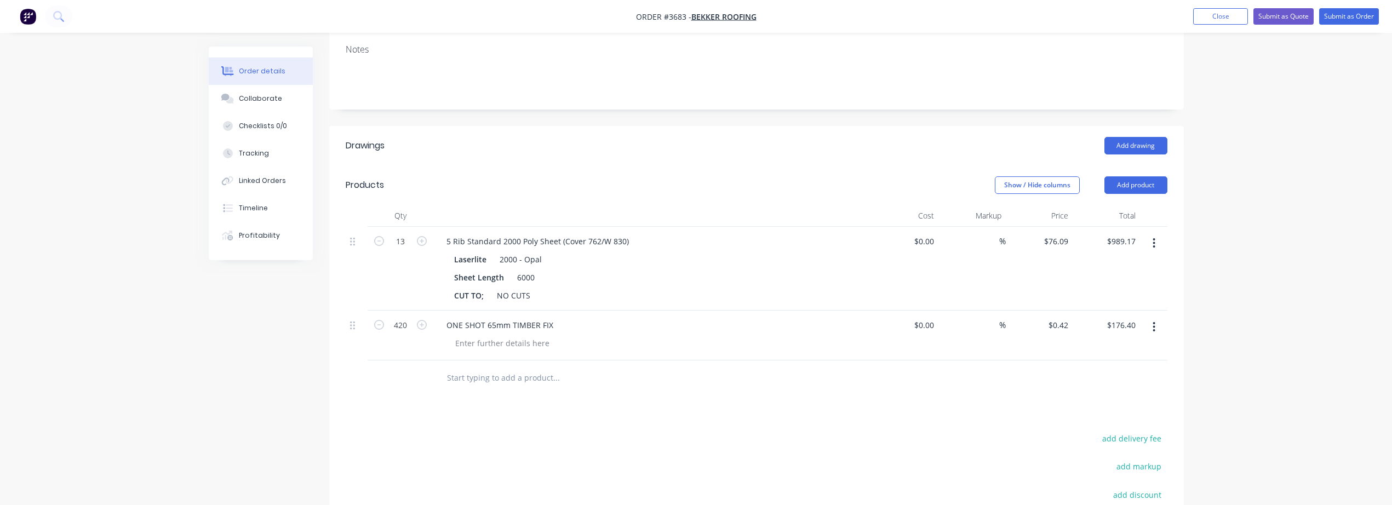
scroll to position [351, 0]
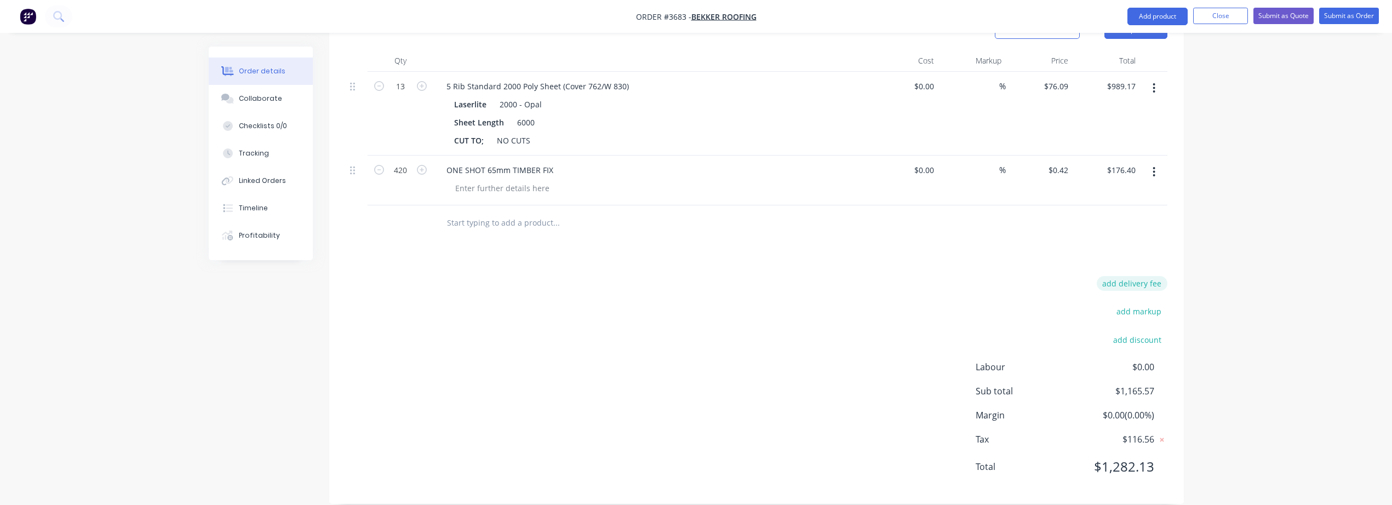
click at [1159, 276] on button "add delivery fee" at bounding box center [1132, 283] width 71 height 15
type input "90"
click input "submit" at bounding box center [0, 0] width 0 height 0
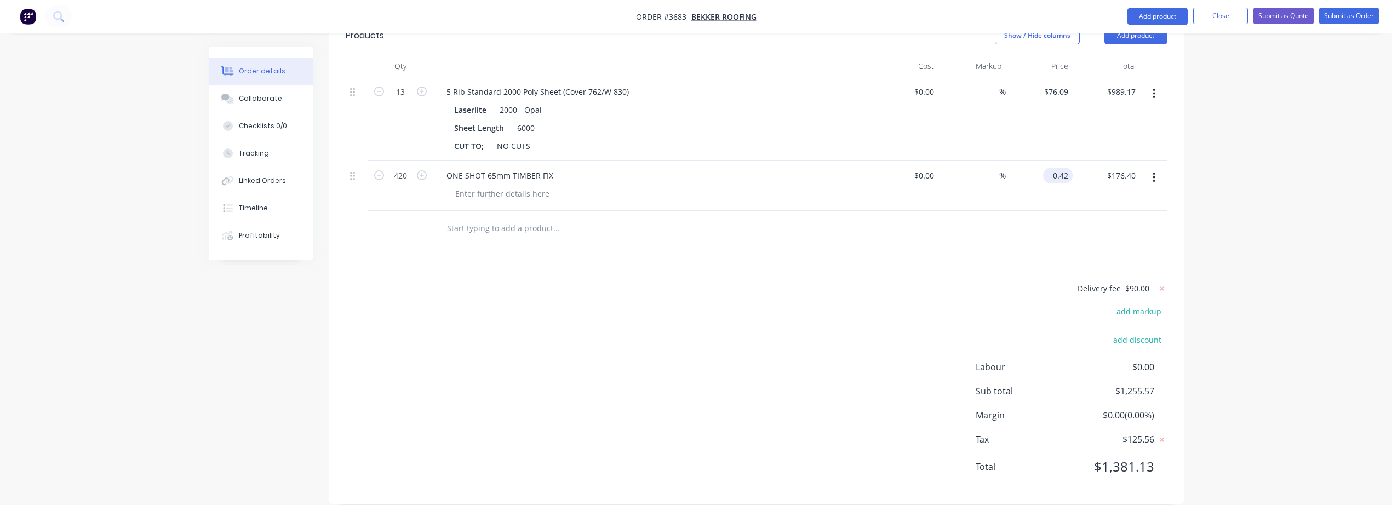
click at [1063, 168] on input "0.42" at bounding box center [1059, 176] width 25 height 16
type input ".44"
type input "176.40"
type input "$0.44"
click at [1286, 217] on div "Order details Collaborate Checklists 0/0 Tracking Linked Orders Timeline Profit…" at bounding box center [696, 87] width 1392 height 866
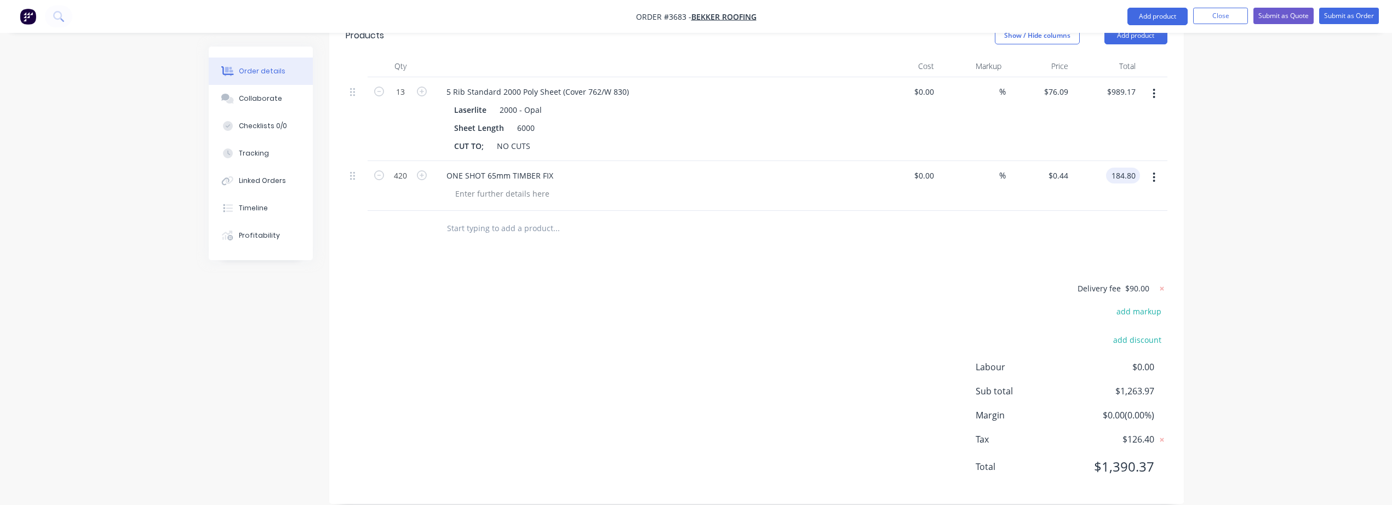
type input "$184.80"
click at [473, 217] on input "text" at bounding box center [555, 228] width 219 height 22
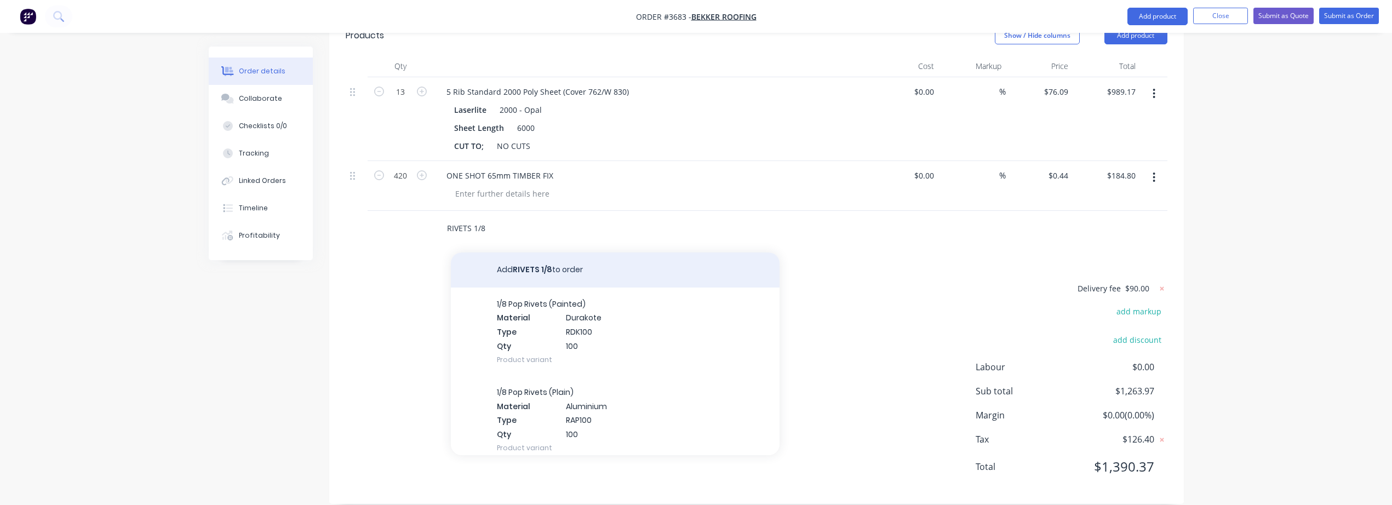
type input "RIVETS 1/8"
click at [577, 257] on button "Add RIVETS 1/8 to order" at bounding box center [615, 270] width 329 height 35
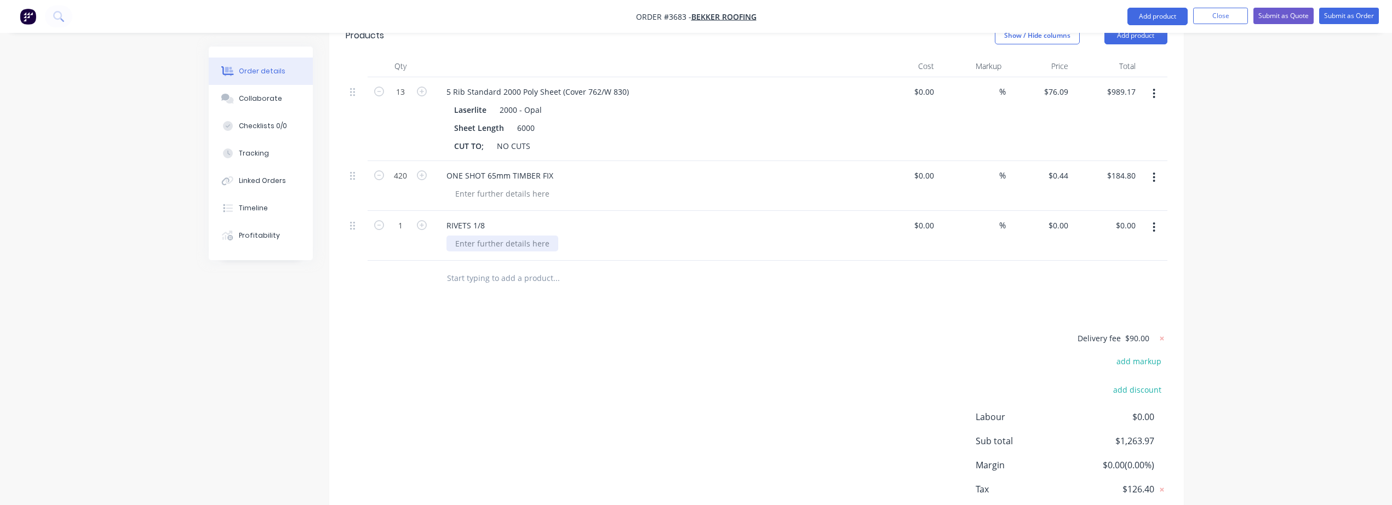
click at [517, 236] on div at bounding box center [502, 244] width 112 height 16
click at [400, 217] on input "1" at bounding box center [400, 225] width 28 height 16
type input "20"
click at [668, 381] on div "Delivery fee $90.00 add markup add discount Labour $0.00 Sub total $1,263.97 Ma…" at bounding box center [757, 434] width 822 height 206
click at [512, 368] on div "Delivery fee $90.00 add markup add discount Labour $0.00 Sub total $1,263.97 Ma…" at bounding box center [757, 434] width 822 height 206
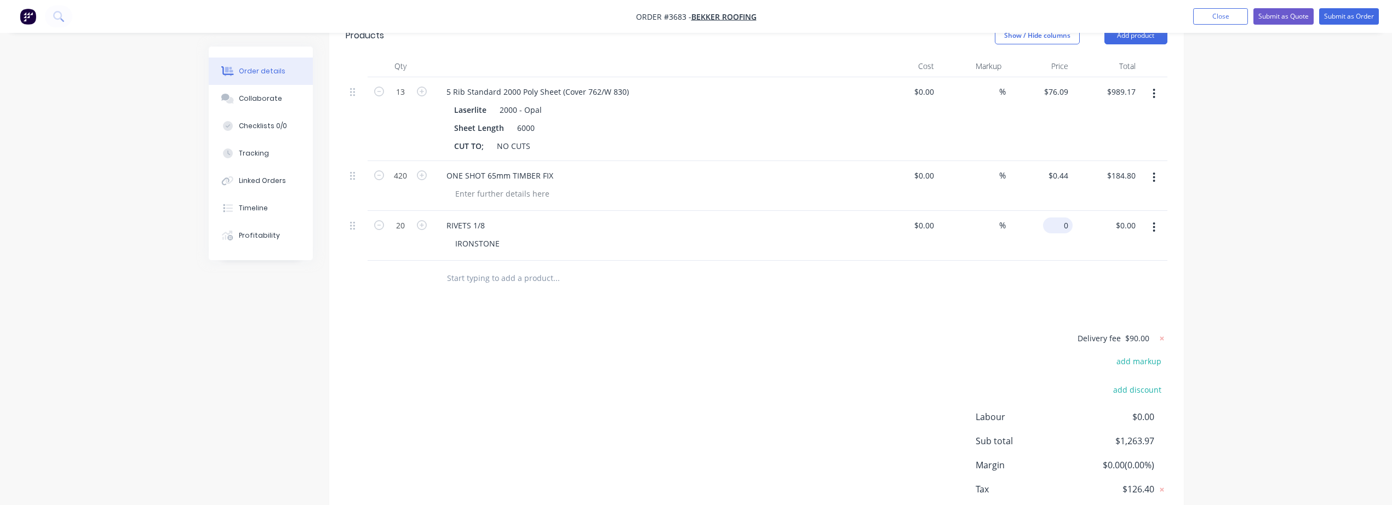
click at [1063, 217] on input "0" at bounding box center [1059, 225] width 25 height 16
type input ".08"
type input "0.00"
type input "$0.08"
type input "1.60"
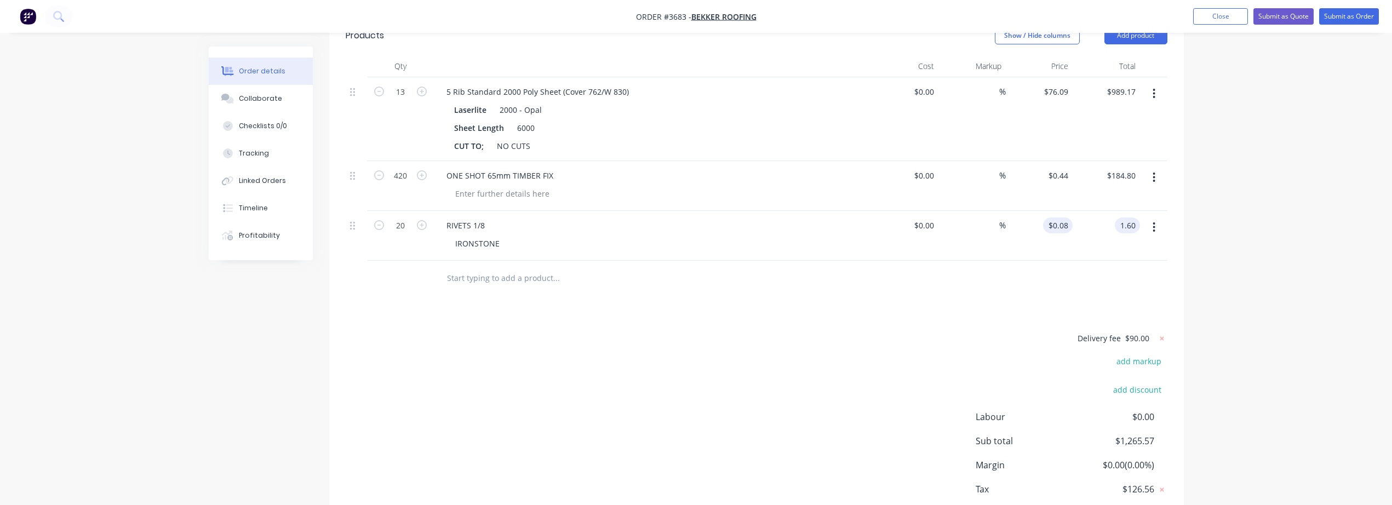
type input "0.08"
type input "$1.60"
click at [1060, 217] on input "0.08" at bounding box center [1059, 225] width 25 height 16
type input ".07"
type input "1.60"
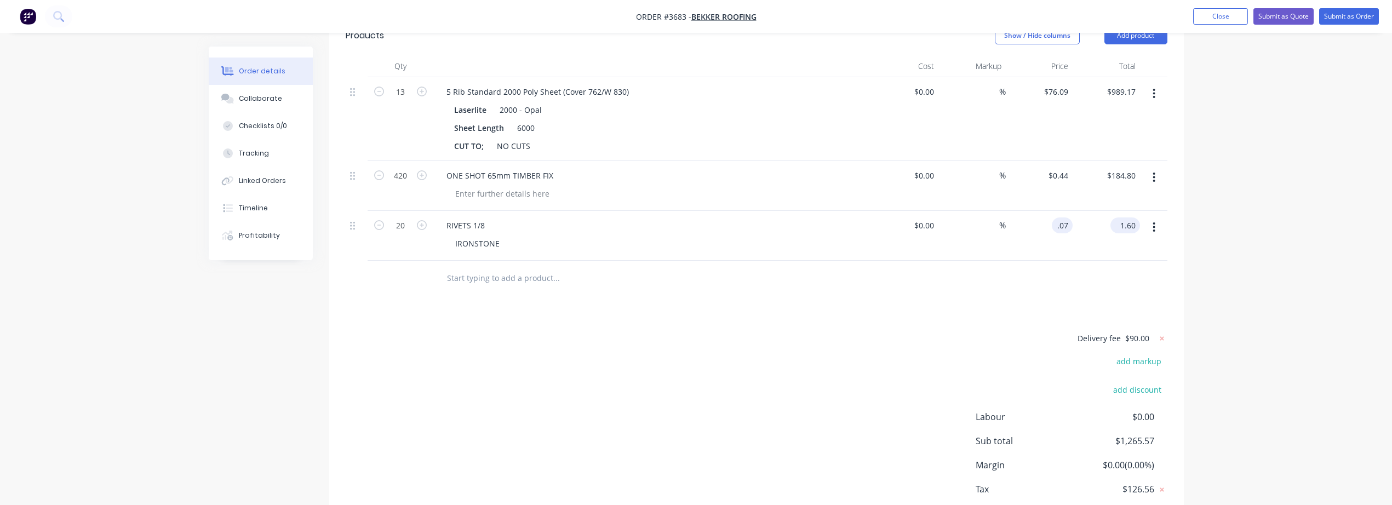
type input "$0.07"
type input "$1.40"
click at [732, 331] on div "Delivery fee $90.00 add markup add discount Labour $0.00 Sub total $1,265.37 Ma…" at bounding box center [757, 434] width 822 height 206
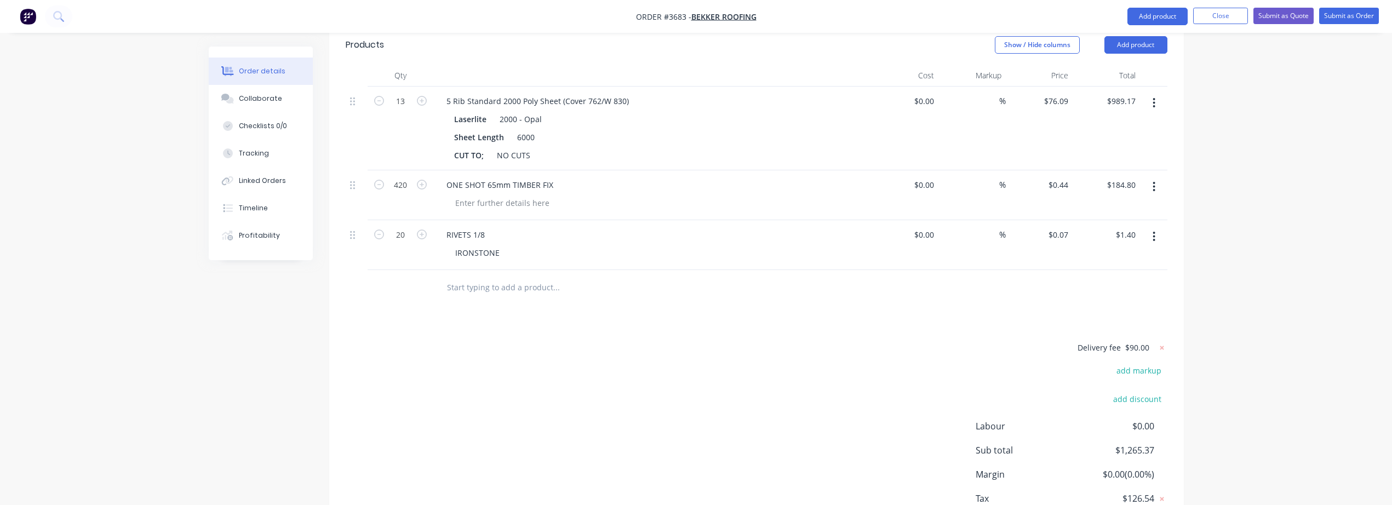
scroll to position [396, 0]
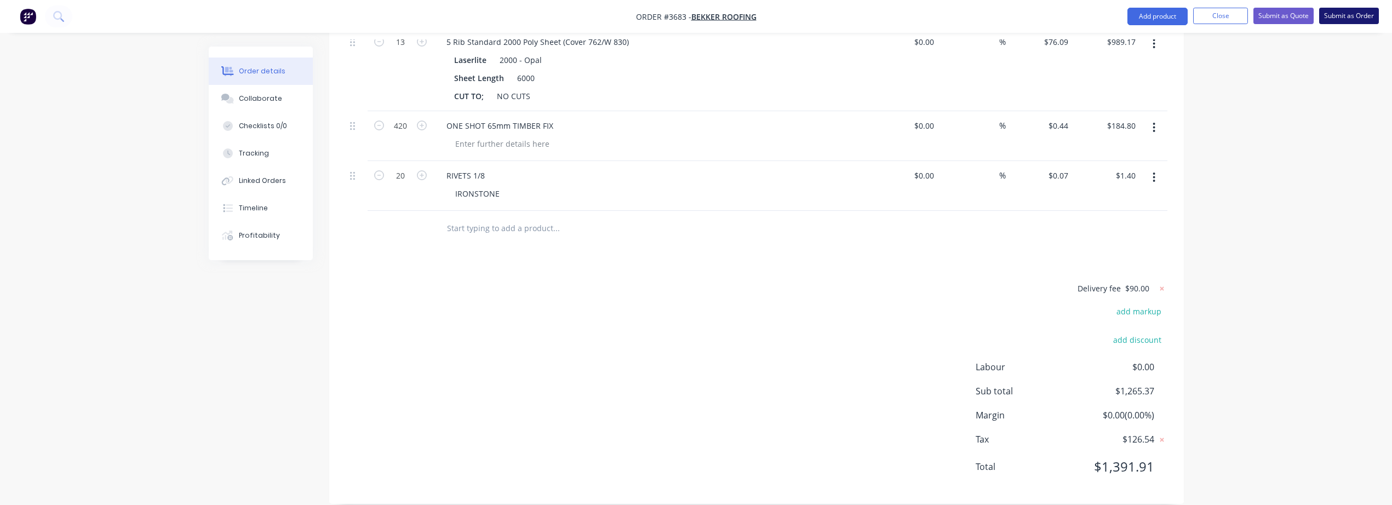
click at [1349, 12] on button "Submit as Order" at bounding box center [1349, 16] width 60 height 16
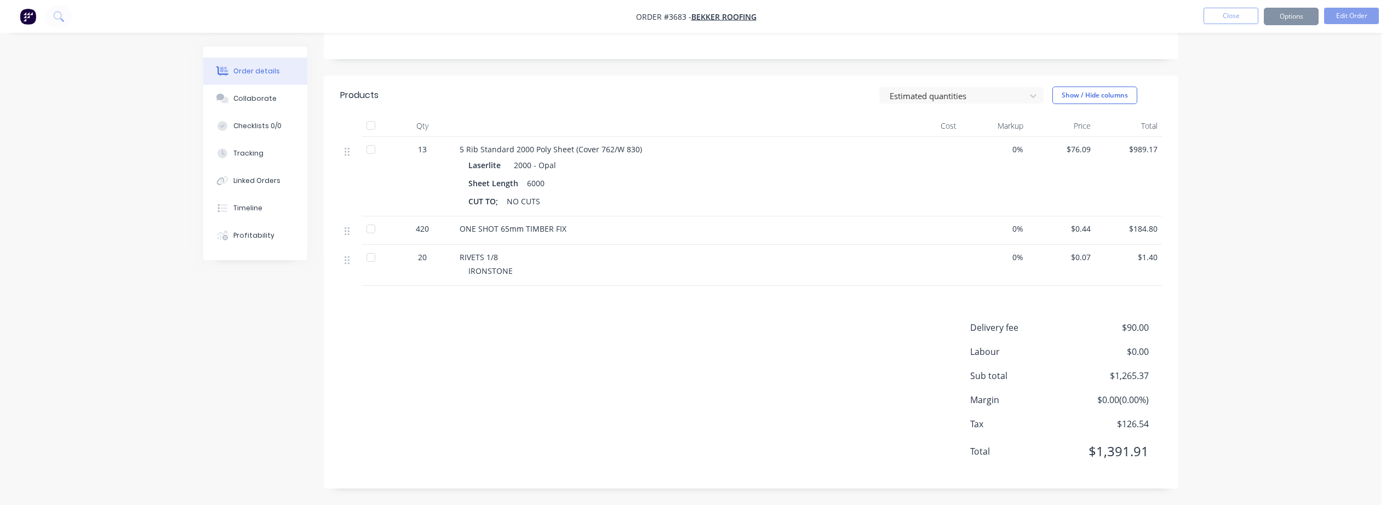
scroll to position [0, 0]
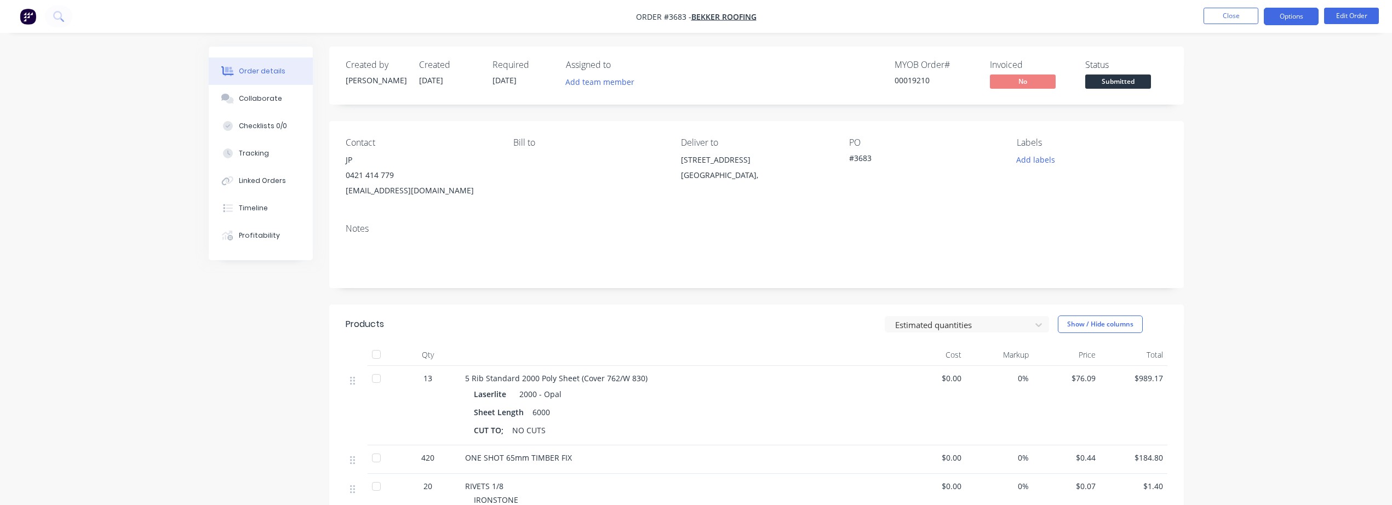
click at [1272, 16] on button "Options" at bounding box center [1291, 17] width 55 height 18
click at [1242, 153] on div "Delivery Docket" at bounding box center [1258, 154] width 101 height 16
click at [1244, 114] on div "Without pricing" at bounding box center [1258, 110] width 101 height 16
click at [1326, 356] on div "Order details Collaborate Checklists 0/0 Tracking Linked Orders Timeline Profit…" at bounding box center [696, 367] width 1392 height 734
click at [1129, 84] on span "Submitted" at bounding box center [1118, 82] width 66 height 14
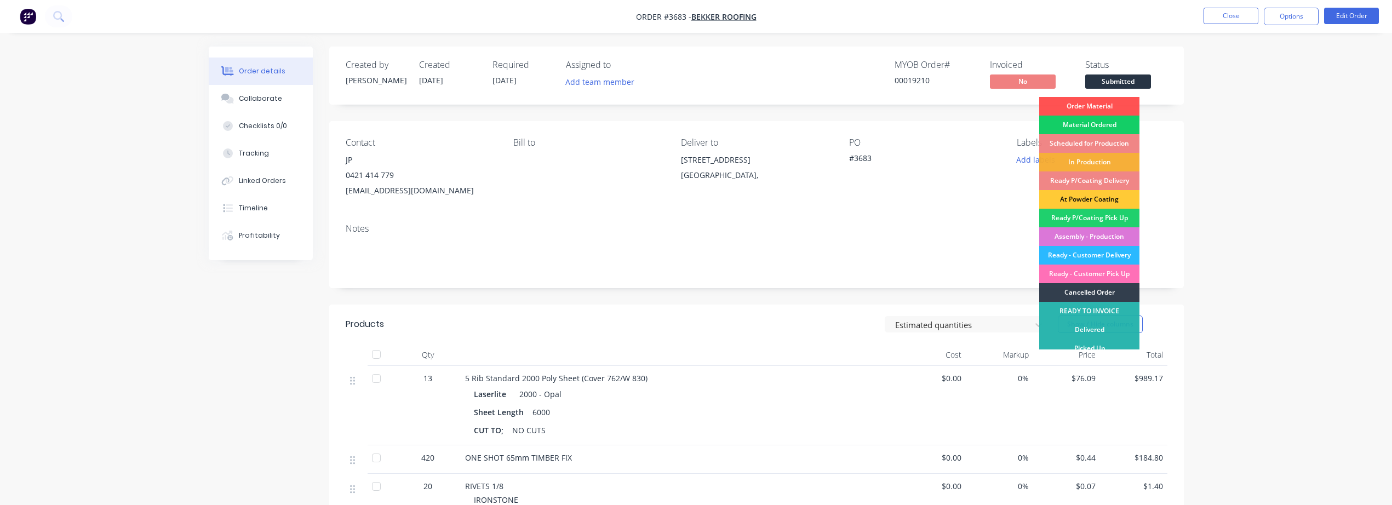
click at [1092, 128] on div "Material Ordered" at bounding box center [1089, 125] width 100 height 19
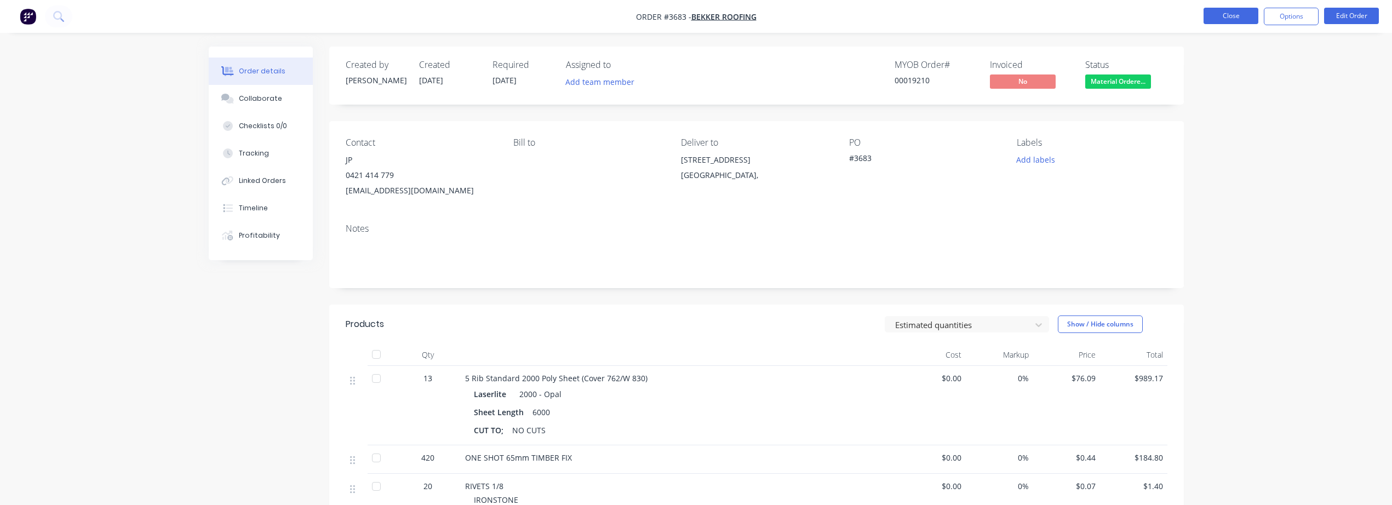
click at [1236, 15] on button "Close" at bounding box center [1231, 16] width 55 height 16
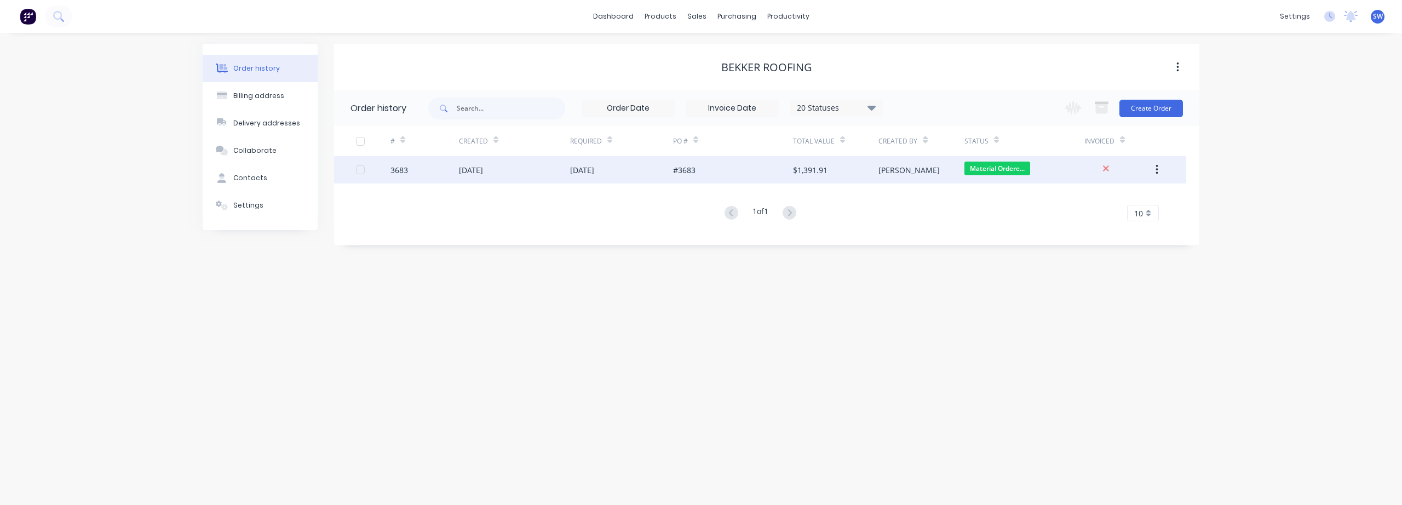
click at [1158, 167] on icon "button" at bounding box center [1157, 170] width 3 height 12
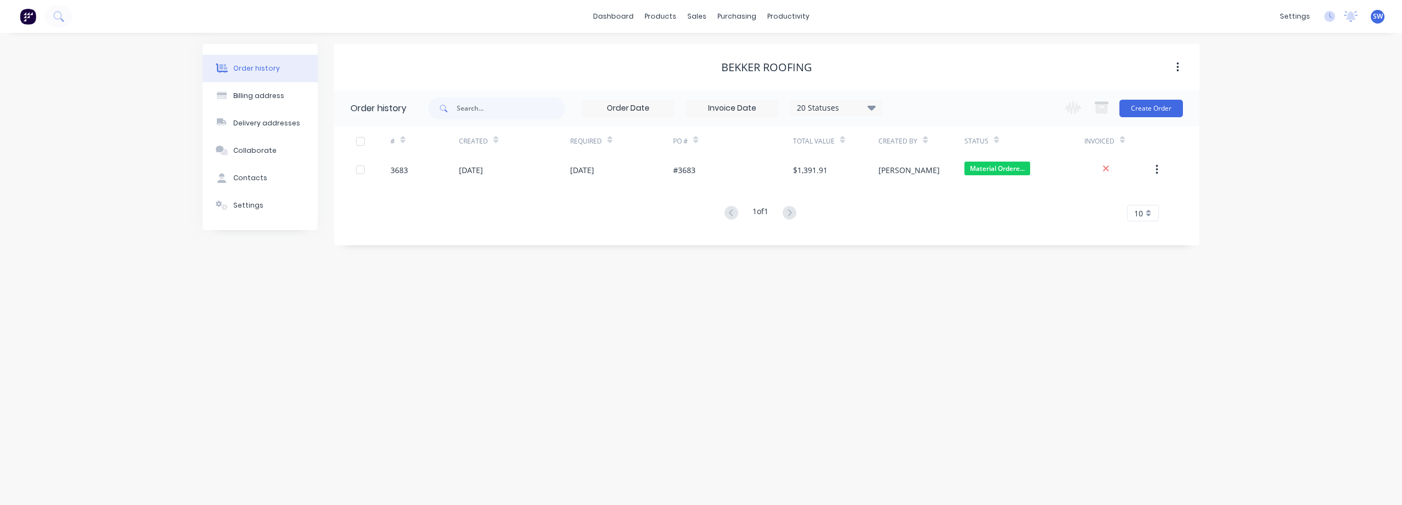
click at [1249, 169] on div "Order history Billing address Delivery addresses Collaborate Contacts Settings …" at bounding box center [701, 269] width 1402 height 472
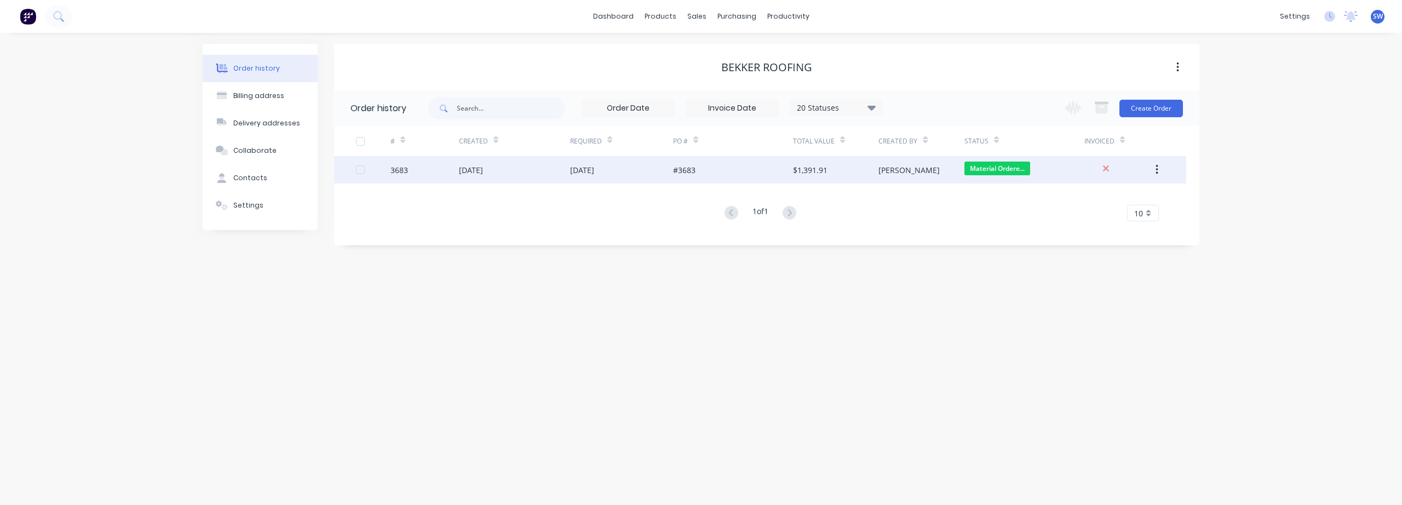
click at [593, 167] on div "[DATE]" at bounding box center [582, 170] width 24 height 12
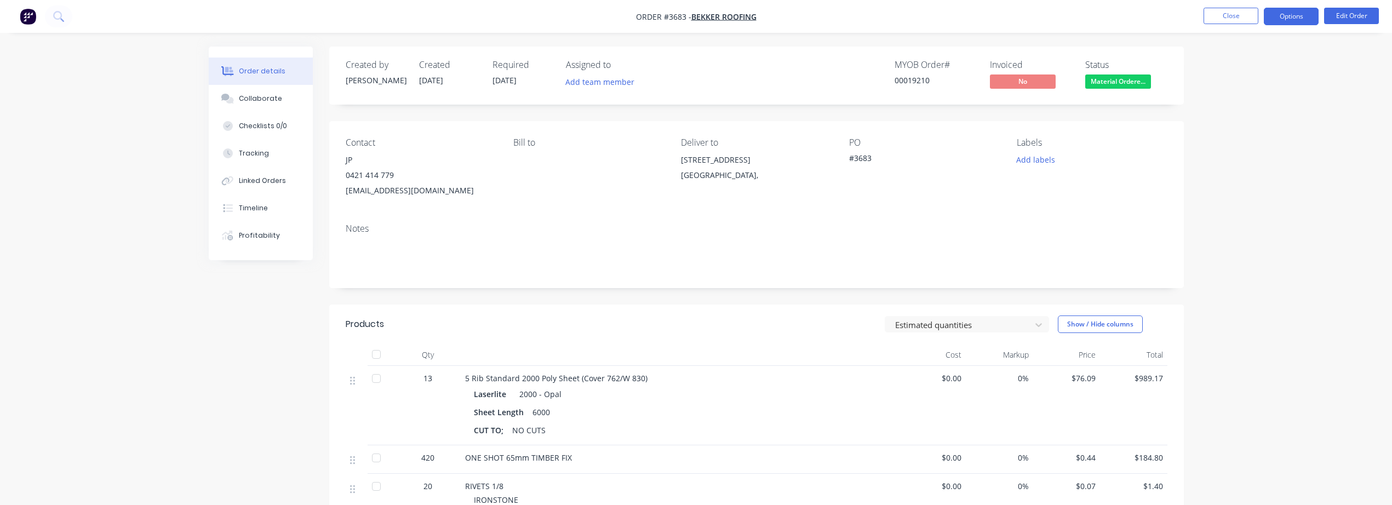
click at [1284, 11] on button "Options" at bounding box center [1291, 17] width 55 height 18
click at [1243, 135] on div "Work Order" at bounding box center [1258, 132] width 101 height 16
click at [1243, 111] on div "Without pricing" at bounding box center [1258, 110] width 101 height 16
click at [1143, 230] on div "Notes" at bounding box center [757, 229] width 822 height 10
